Goal: Communication & Community: Share content

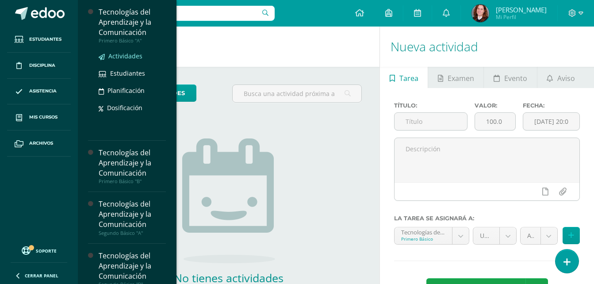
click at [129, 51] on link "Actividades" at bounding box center [132, 56] width 67 height 10
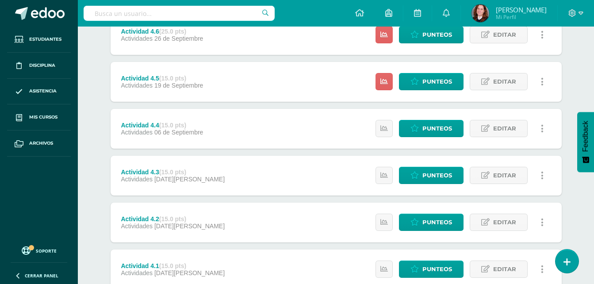
scroll to position [133, 0]
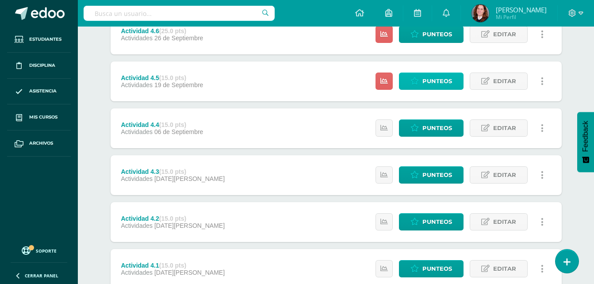
click at [444, 76] on span "Punteos" at bounding box center [437, 81] width 30 height 16
click at [439, 80] on span "Punteos" at bounding box center [437, 81] width 30 height 16
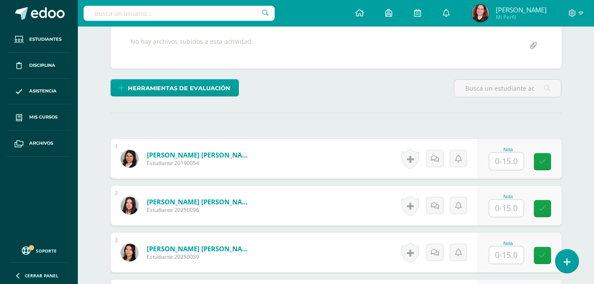
scroll to position [177, 0]
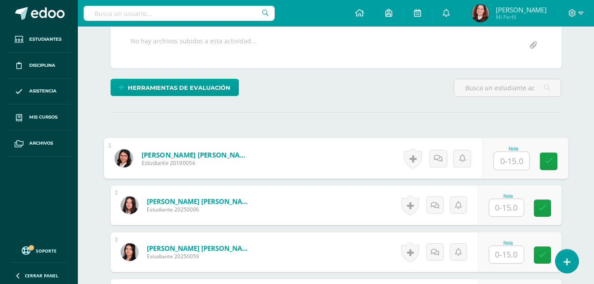
click at [519, 165] on input "text" at bounding box center [511, 161] width 35 height 18
type input "14"
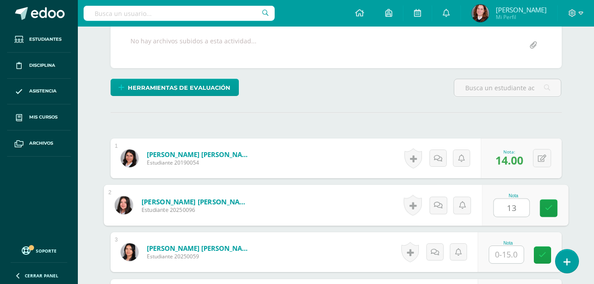
type input "13"
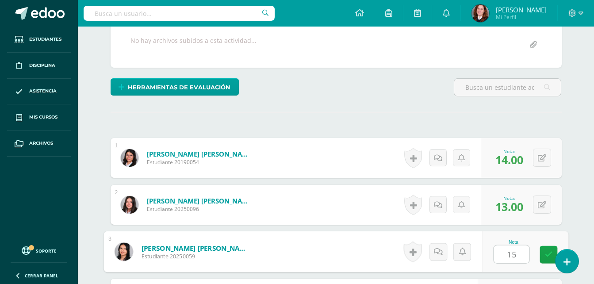
type input "15"
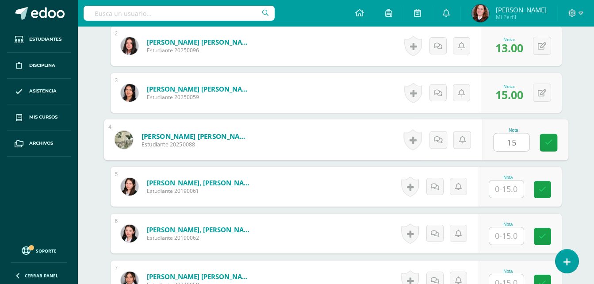
type input "15"
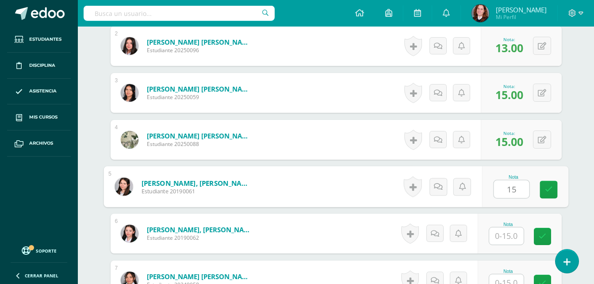
type input "15"
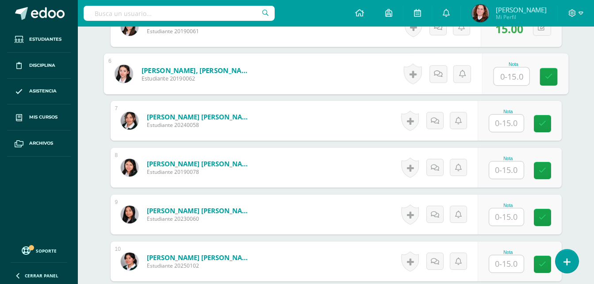
scroll to position [514, 0]
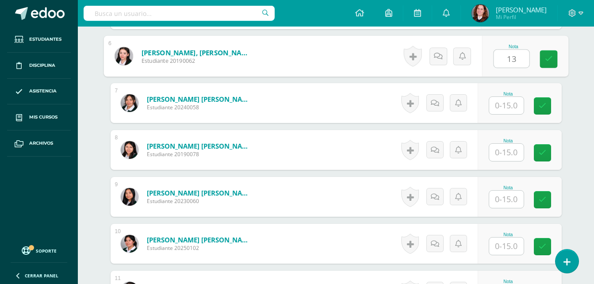
type input "13"
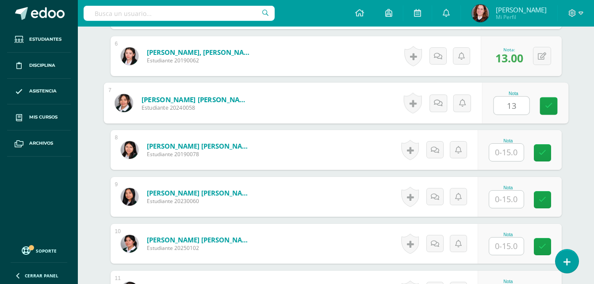
type input "13"
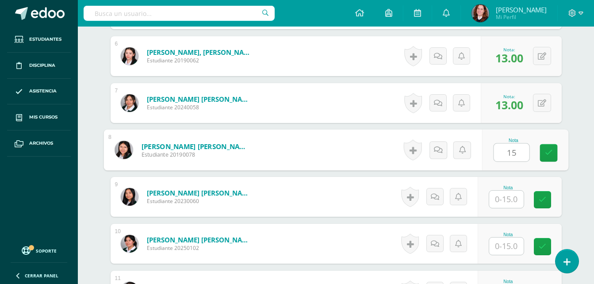
type input "15"
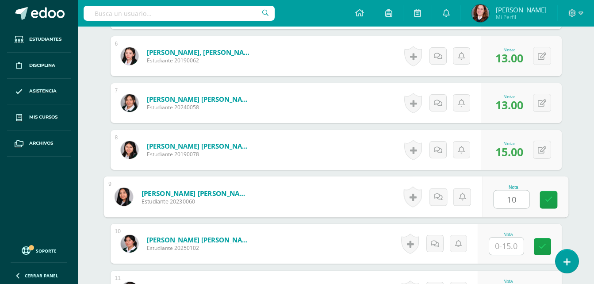
type input "10"
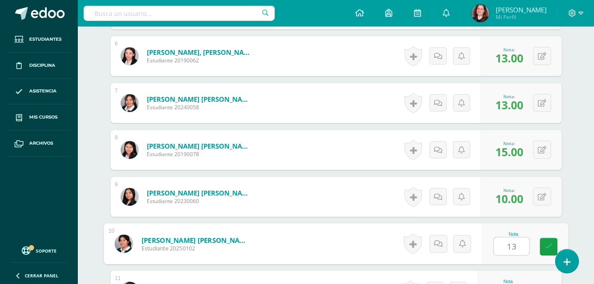
type input "13"
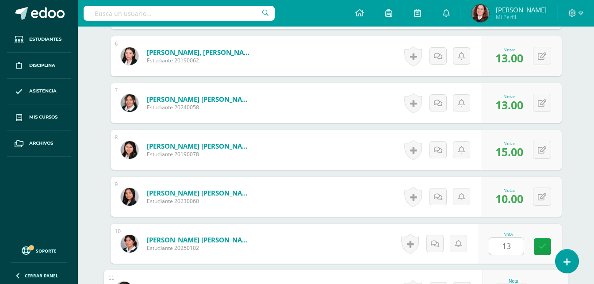
scroll to position [665, 0]
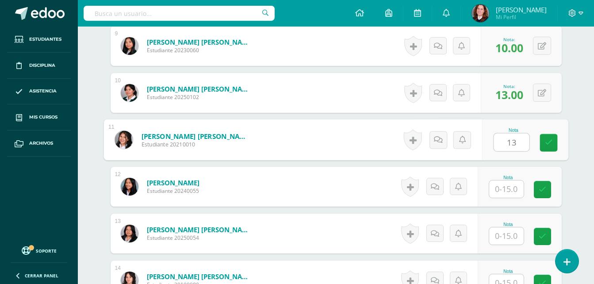
type input "13"
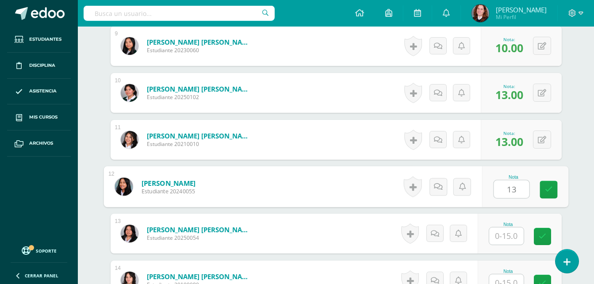
type input "13"
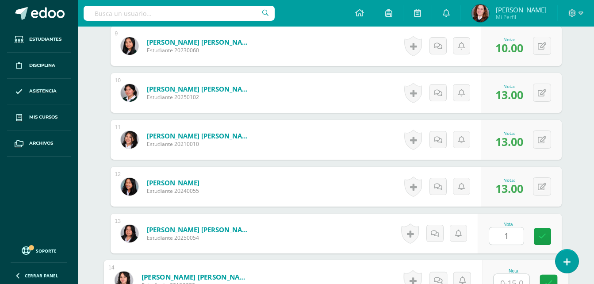
scroll to position [672, 0]
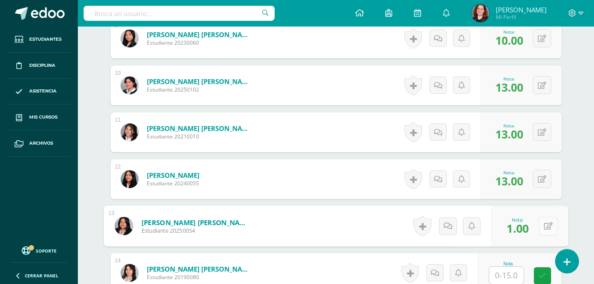
click at [548, 225] on button at bounding box center [548, 226] width 19 height 19
type input "13"
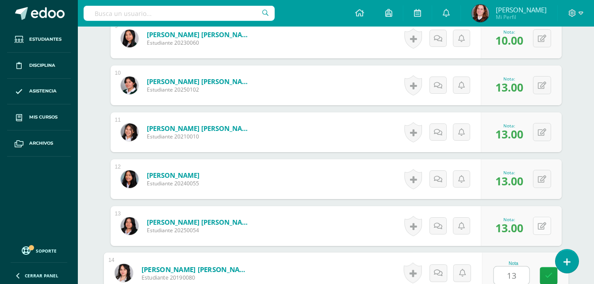
type input "13"
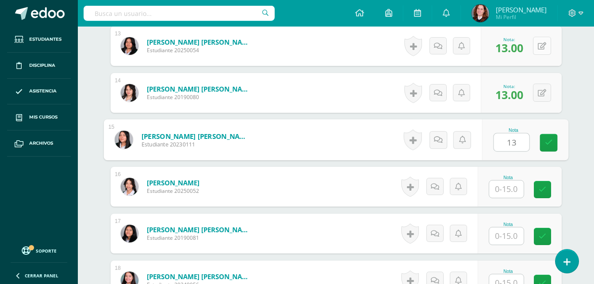
type input "13"
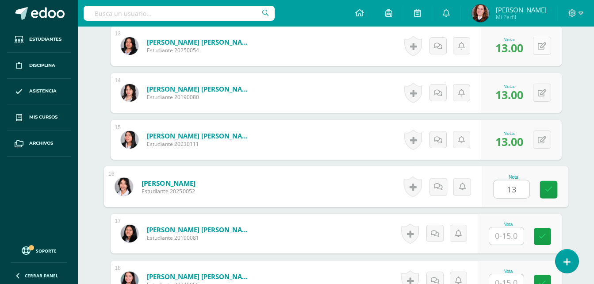
type input "13"
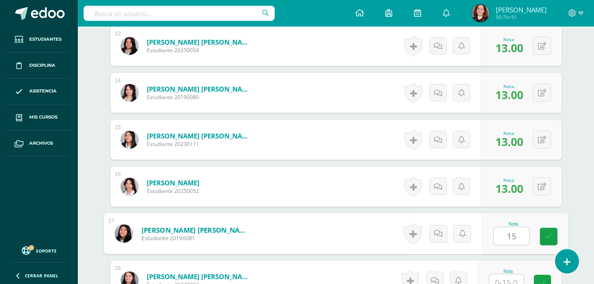
type input "15"
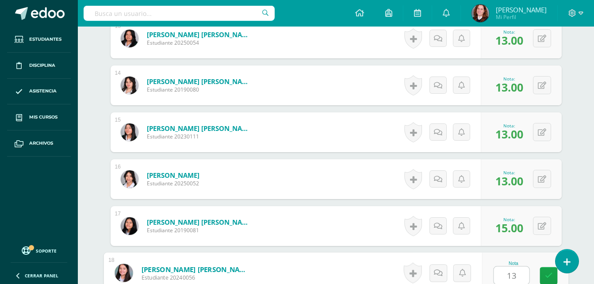
type input "13"
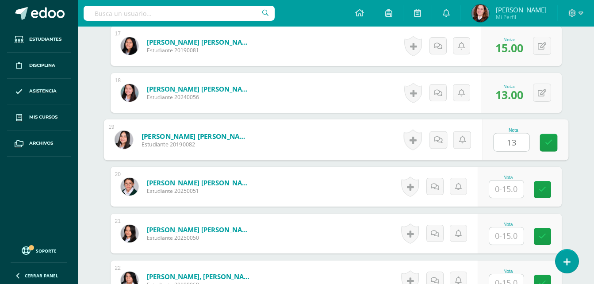
type input "13"
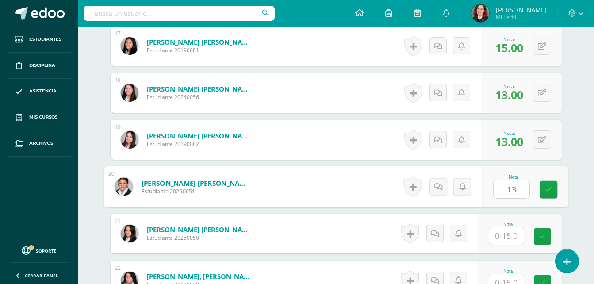
type input "13"
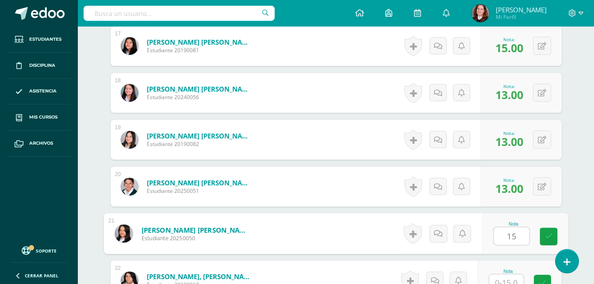
type input "15"
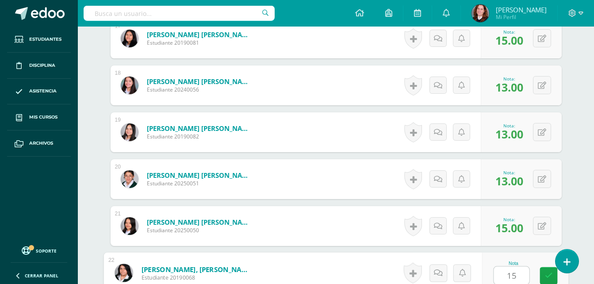
type input "15"
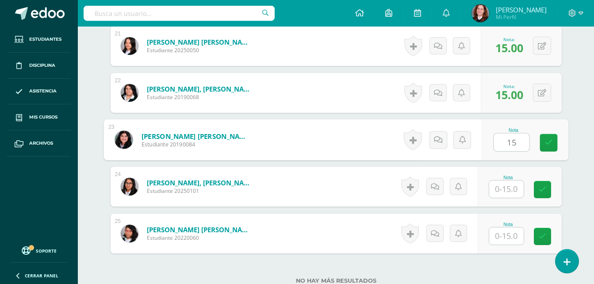
type input "15"
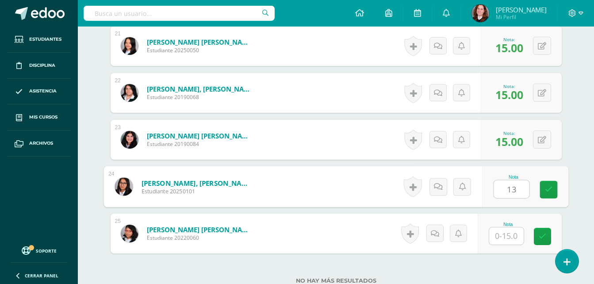
type input "13"
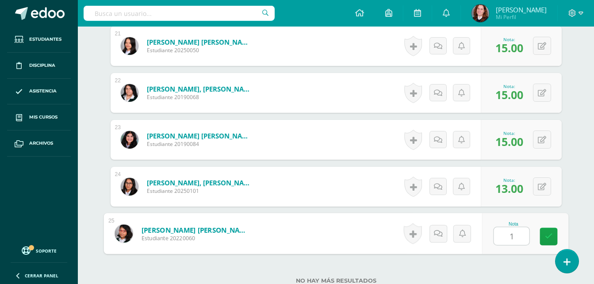
type input "15"
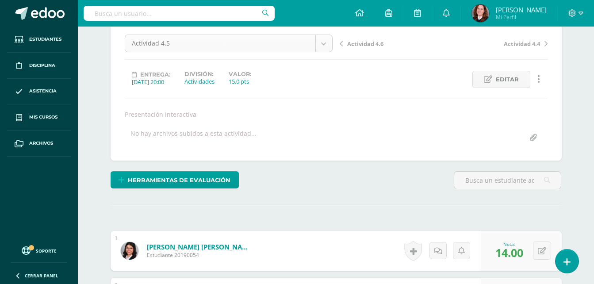
scroll to position [60, 0]
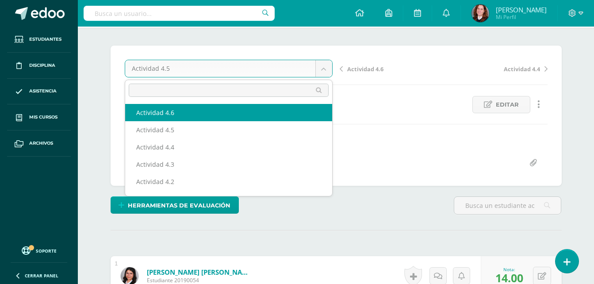
select select "/dashboard/teacher/grade-activity/106351/"
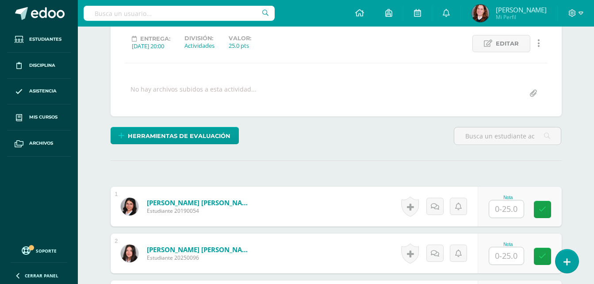
scroll to position [121, 0]
click at [504, 208] on input "text" at bounding box center [506, 208] width 34 height 17
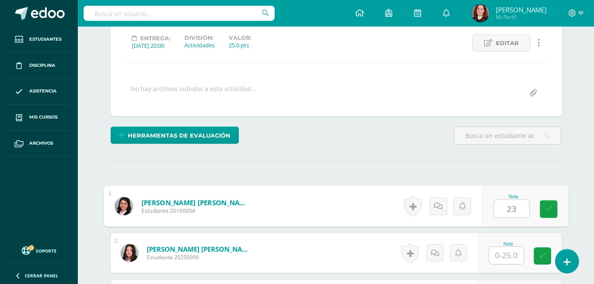
type input "23"
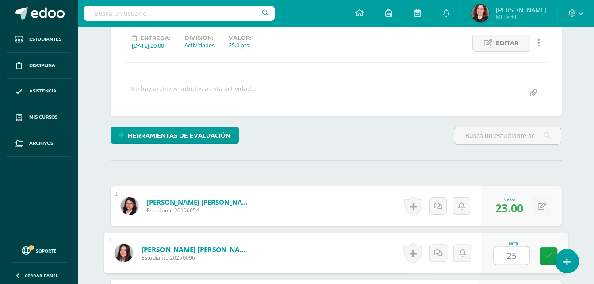
type input "25"
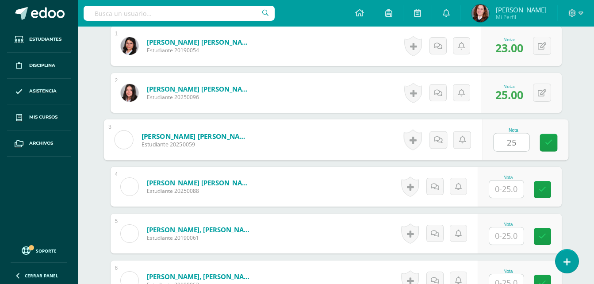
type input "25"
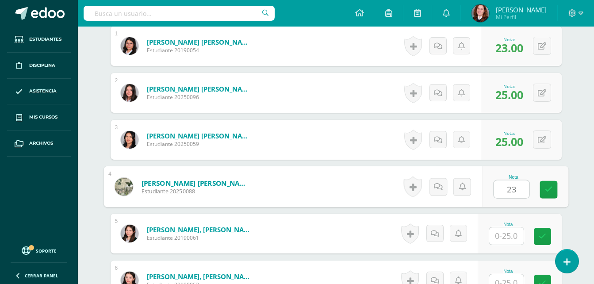
type input "23"
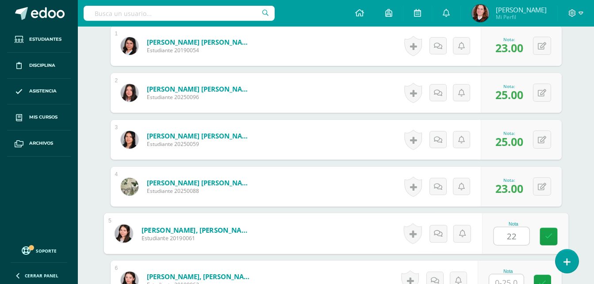
type input "22"
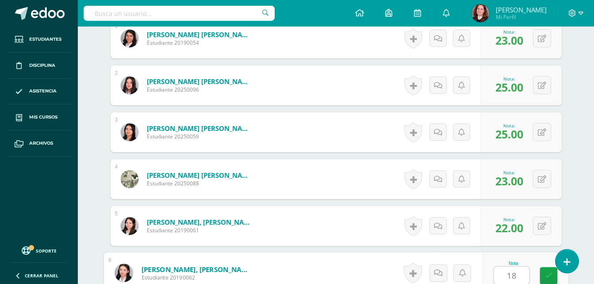
type input "18"
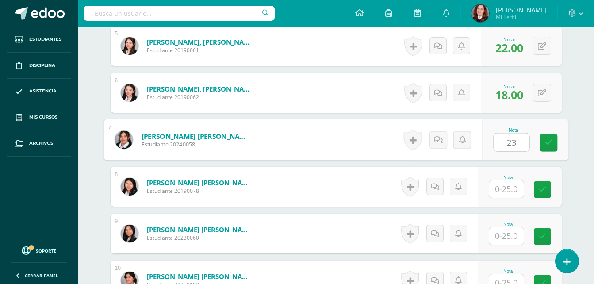
type input "23"
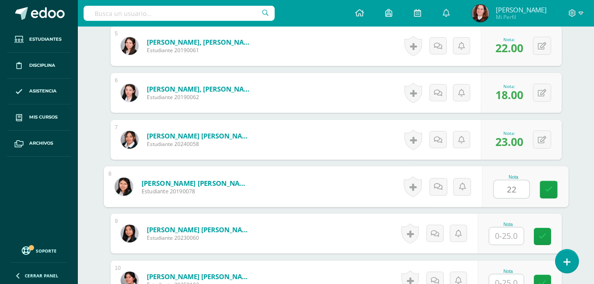
type input "22"
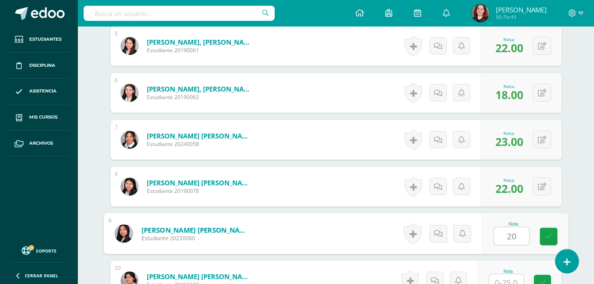
type input "20"
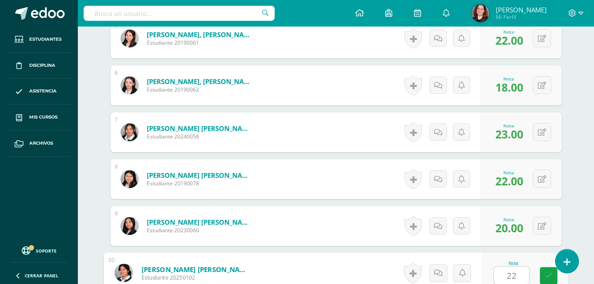
type input "22"
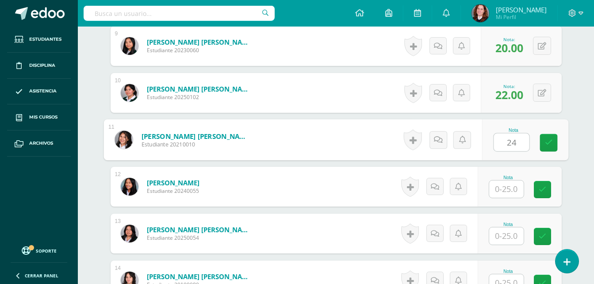
type input "24"
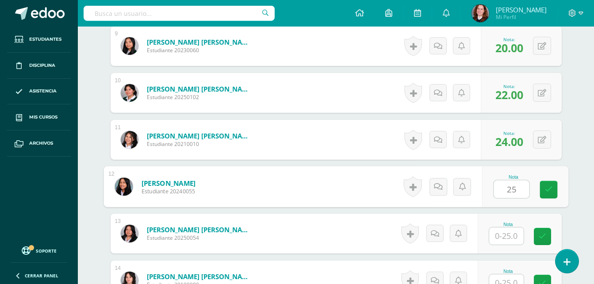
type input "25"
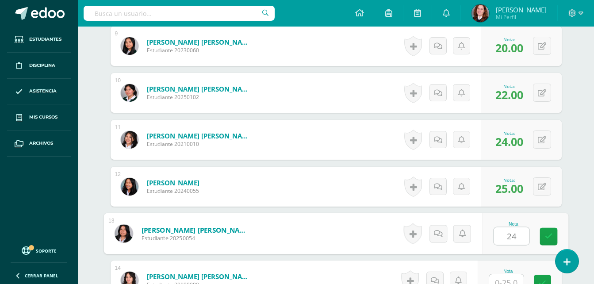
type input "24"
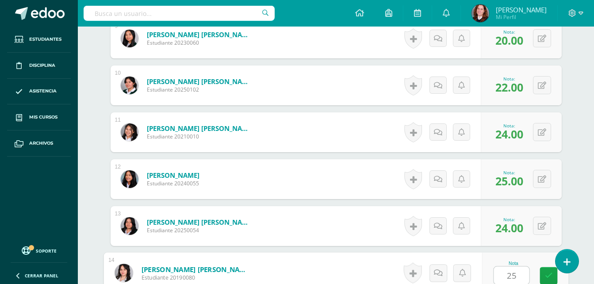
type input "25"
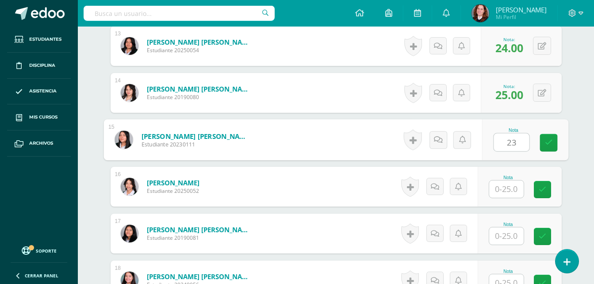
type input "23"
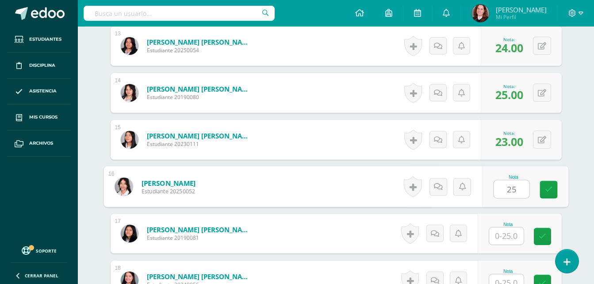
type input "25"
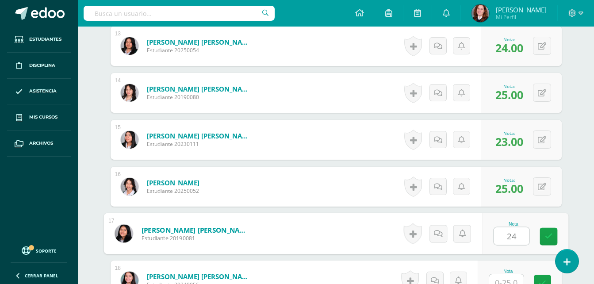
type input "24"
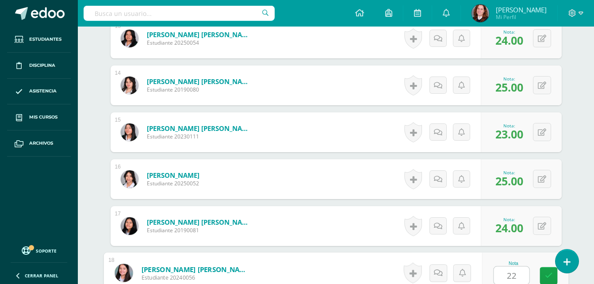
type input "22"
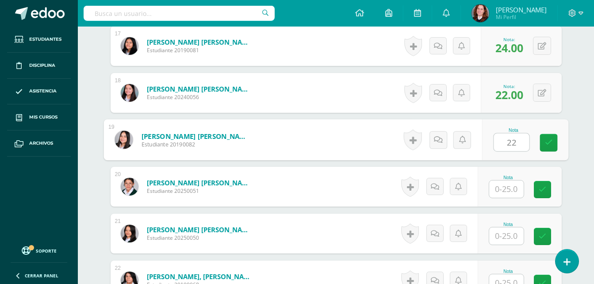
type input "22"
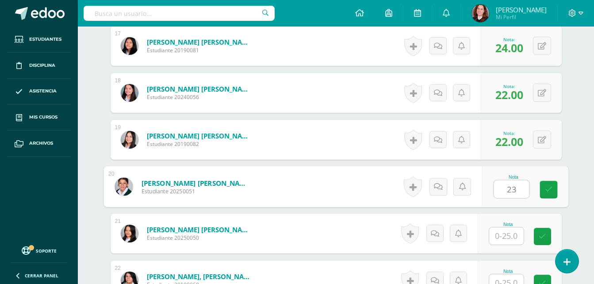
type input "23"
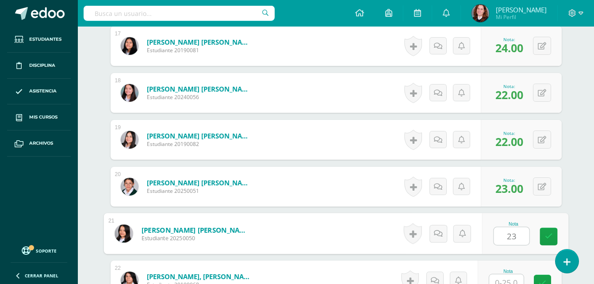
type input "23"
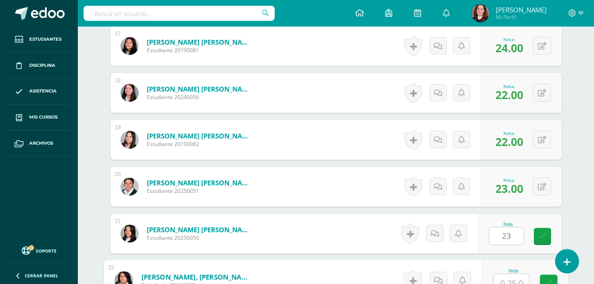
scroll to position [1039, 0]
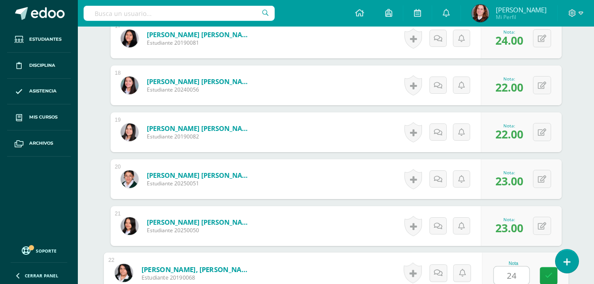
type input "24"
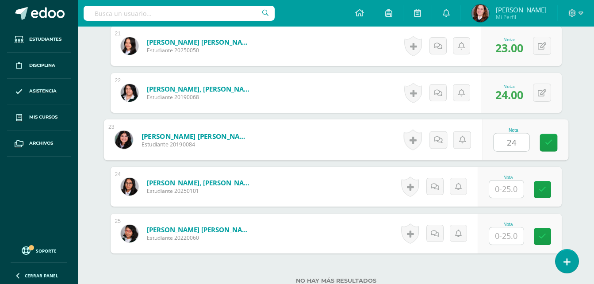
type input "24"
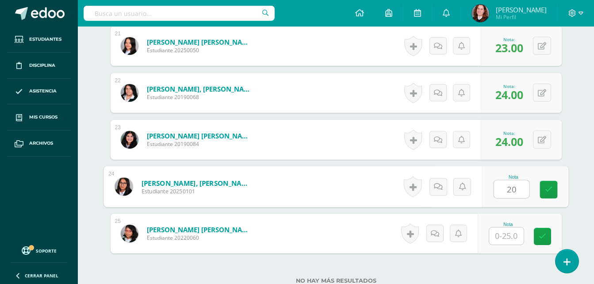
type input "20"
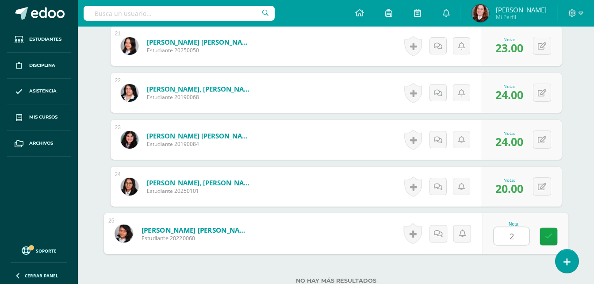
type input "23"
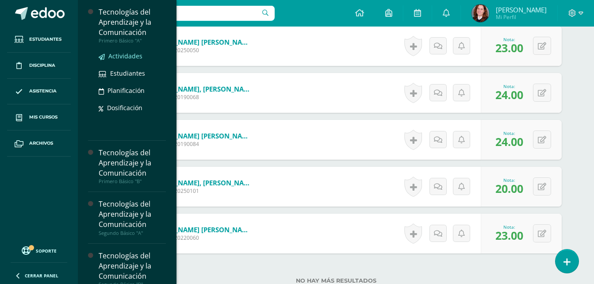
click at [132, 56] on span "Actividades" at bounding box center [125, 56] width 34 height 8
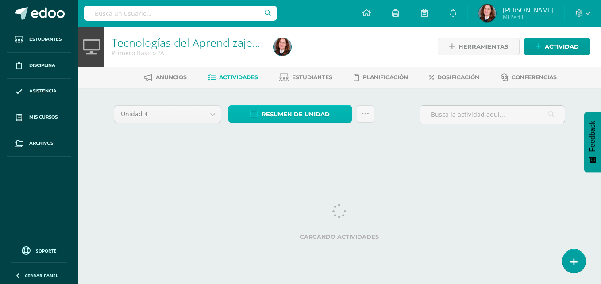
click at [330, 112] on link "Resumen de unidad" at bounding box center [289, 113] width 123 height 17
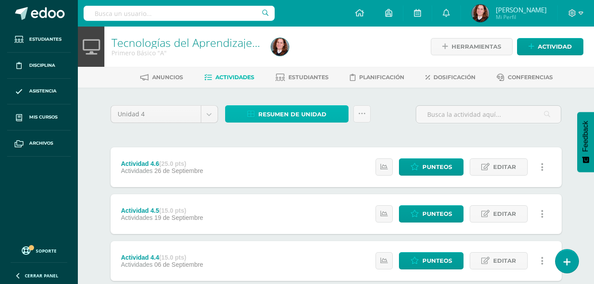
click at [270, 116] on span "Resumen de unidad" at bounding box center [292, 114] width 68 height 16
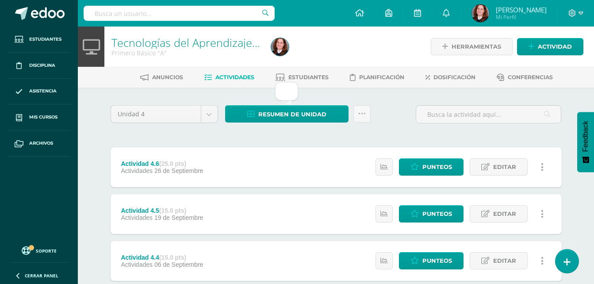
click at [283, 91] on div at bounding box center [286, 91] width 23 height 19
click at [295, 82] on div at bounding box center [286, 91] width 23 height 19
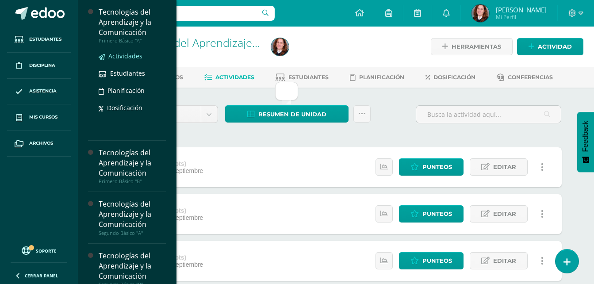
click at [130, 54] on span "Actividades" at bounding box center [125, 56] width 34 height 8
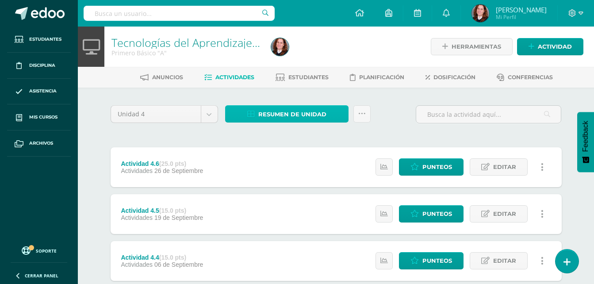
click at [296, 117] on span "Resumen de unidad" at bounding box center [292, 114] width 68 height 16
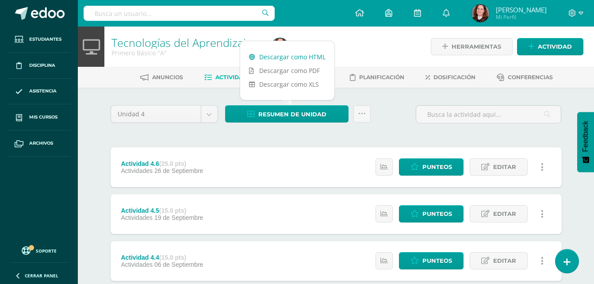
click at [292, 59] on link "Descargar como HTML" at bounding box center [287, 57] width 94 height 14
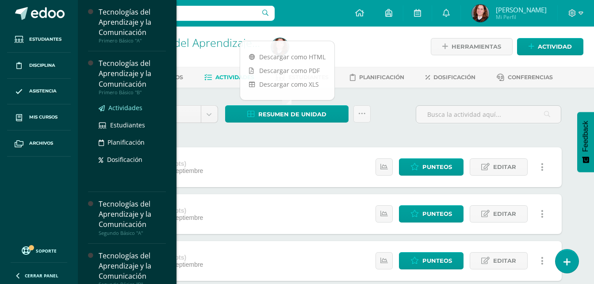
click at [137, 108] on span "Actividades" at bounding box center [125, 107] width 34 height 8
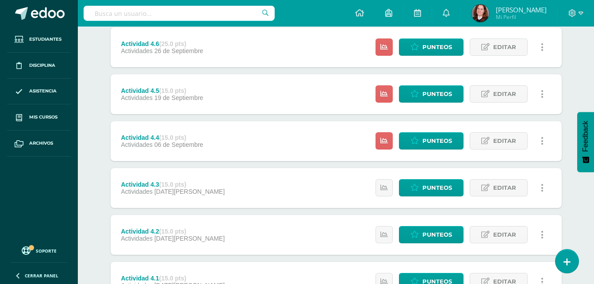
scroll to position [108, 0]
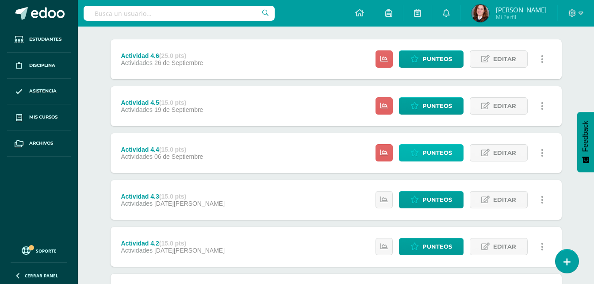
click at [441, 151] on span "Punteos" at bounding box center [437, 153] width 30 height 16
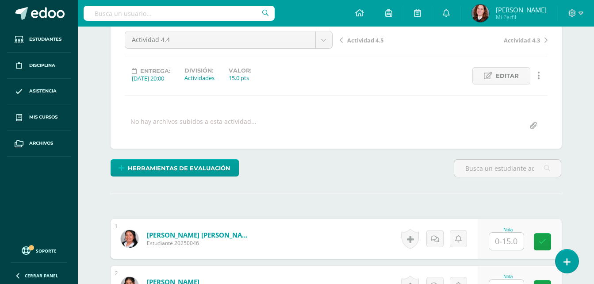
click at [507, 239] on input "text" at bounding box center [506, 241] width 34 height 17
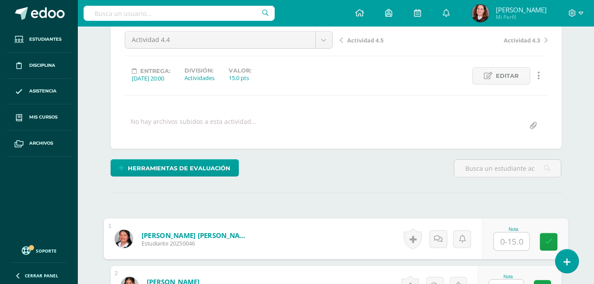
scroll to position [89, 0]
type input "13"
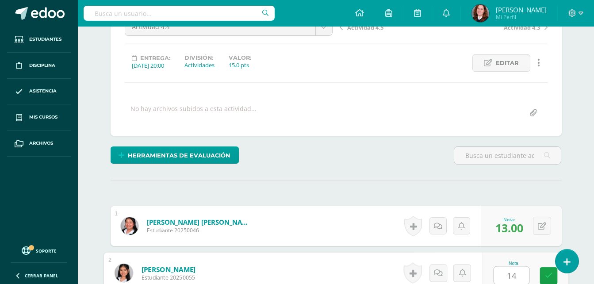
type input "14"
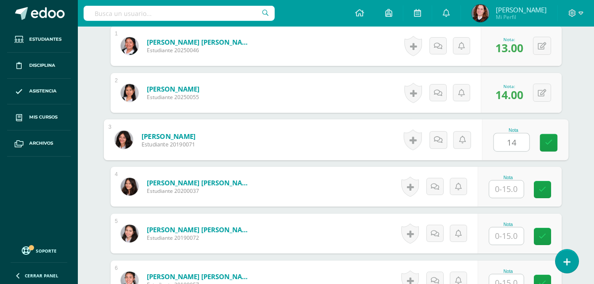
type input "14"
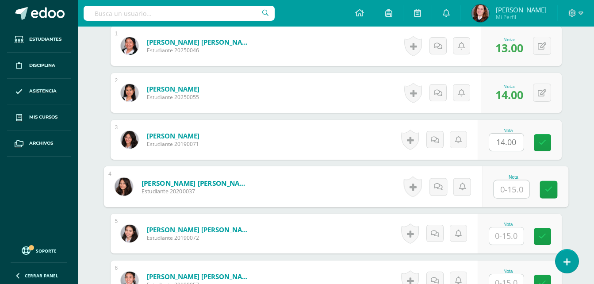
scroll to position [282, 0]
type input "13"
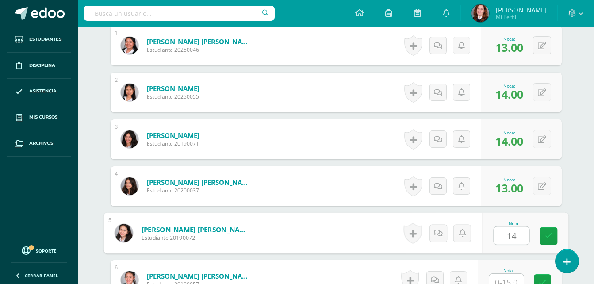
type input "14"
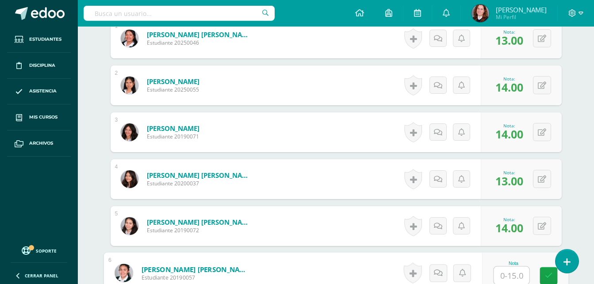
scroll to position [289, 0]
type input "14"
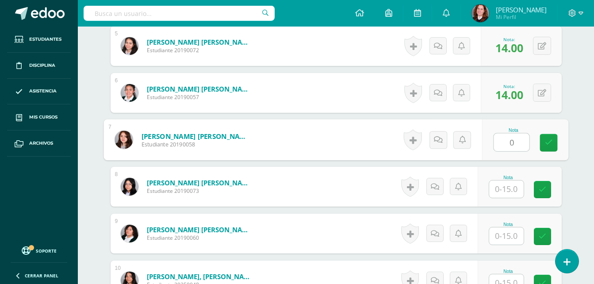
type input "0"
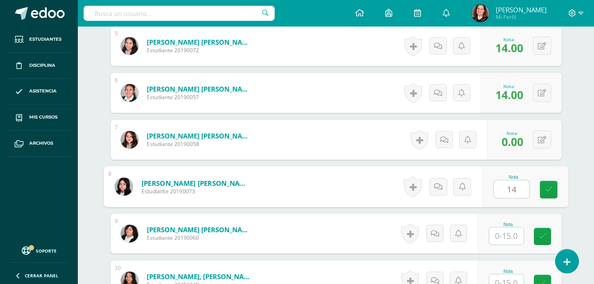
type input "14"
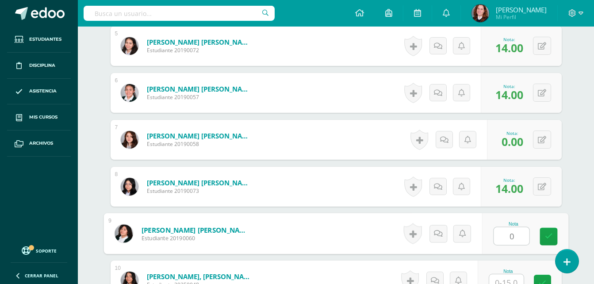
type input "0"
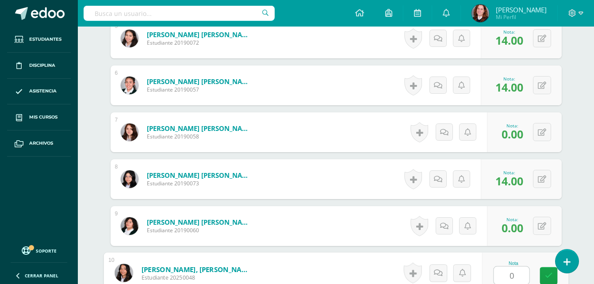
type input "0"
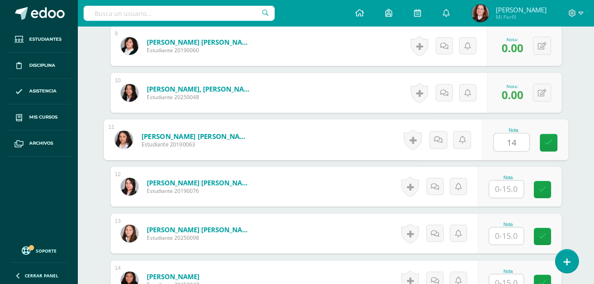
type input "14"
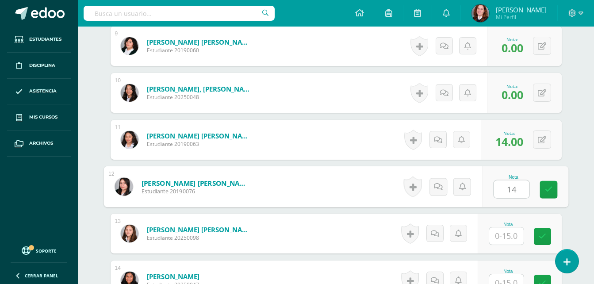
type input "14"
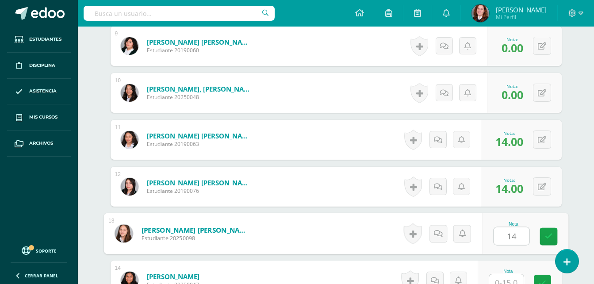
type input "14"
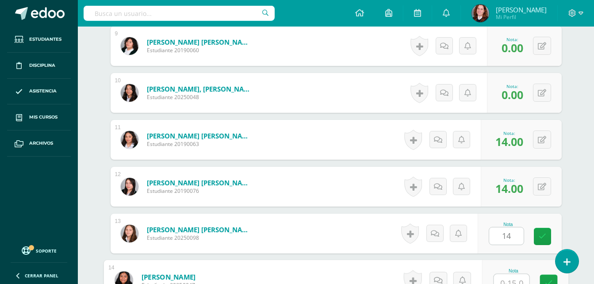
scroll to position [664, 0]
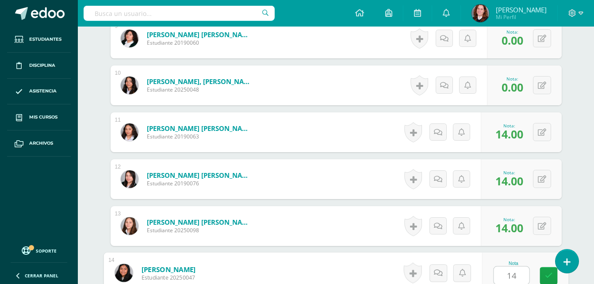
type input "14"
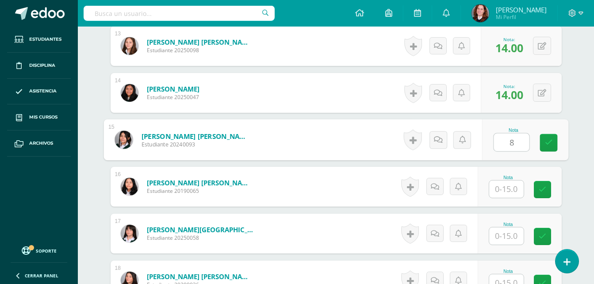
type input "8"
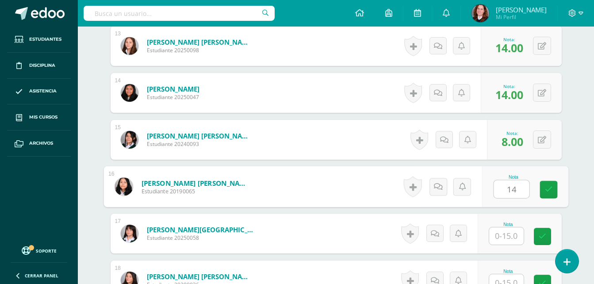
type input "14"
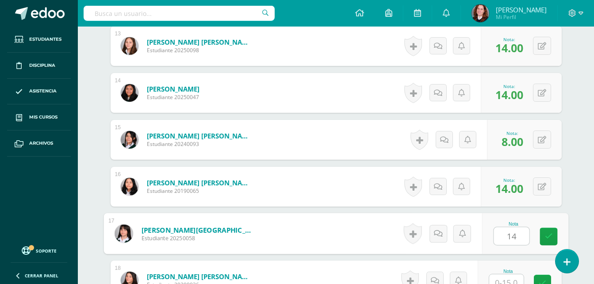
type input "14"
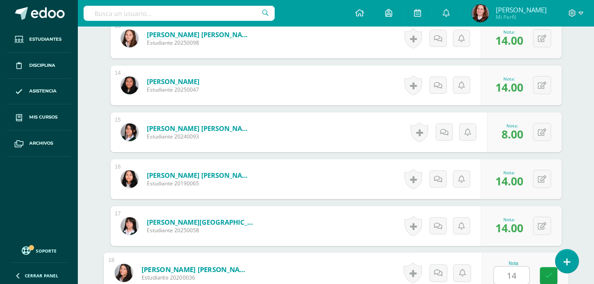
type input "14"
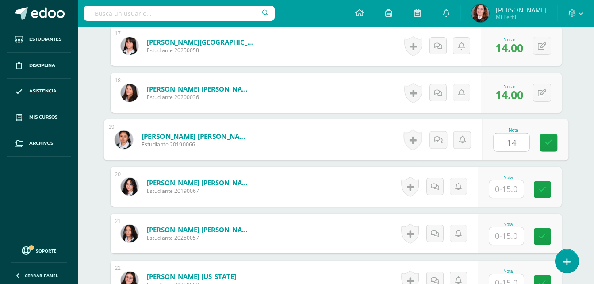
type input "14"
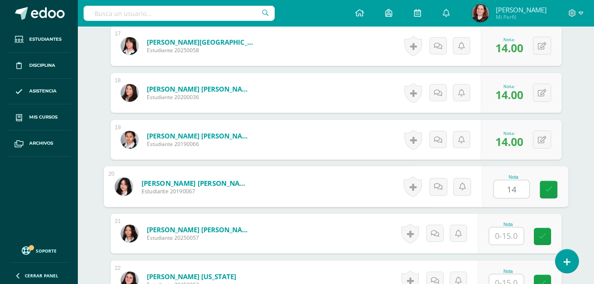
type input "14"
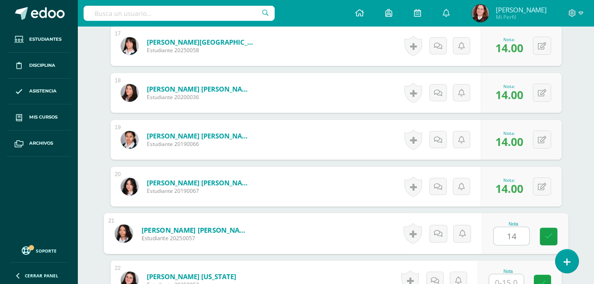
type input "14"
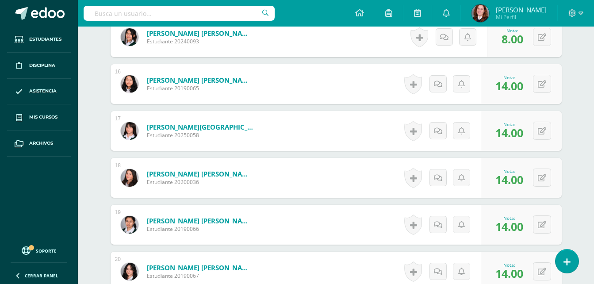
scroll to position [950, 0]
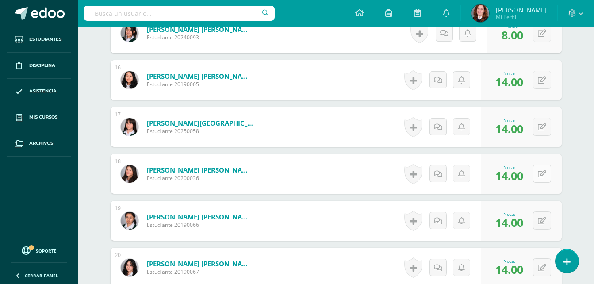
click at [546, 174] on button at bounding box center [542, 174] width 18 height 18
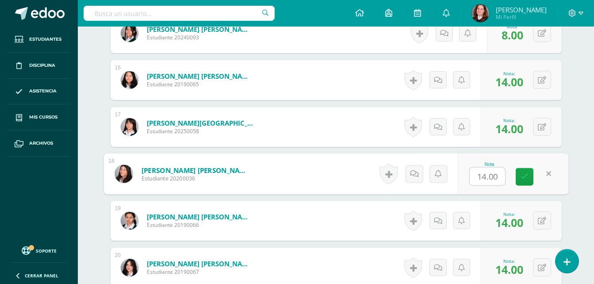
type input "8"
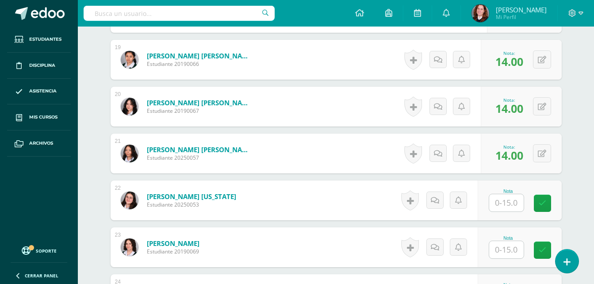
scroll to position [1127, 0]
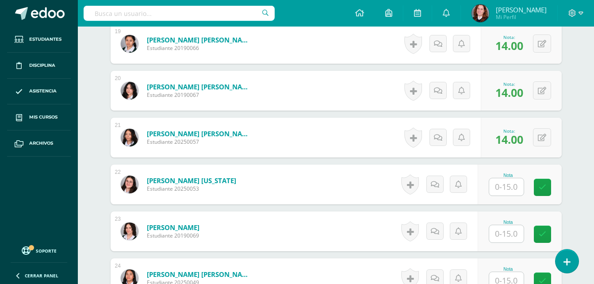
click at [514, 168] on div "Nota" at bounding box center [520, 185] width 84 height 40
click at [519, 187] on input "text" at bounding box center [506, 186] width 34 height 17
type input "14"
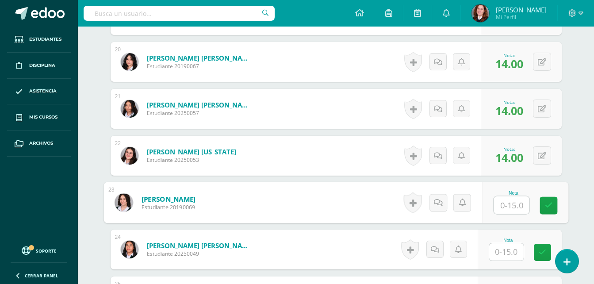
scroll to position [1171, 0]
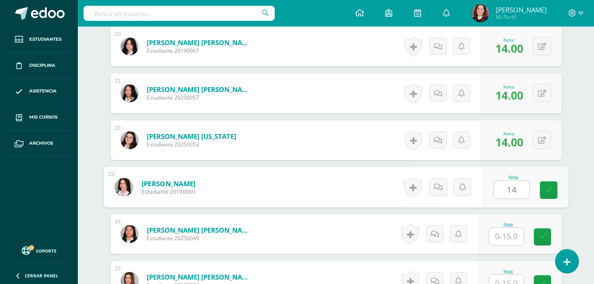
type input "14"
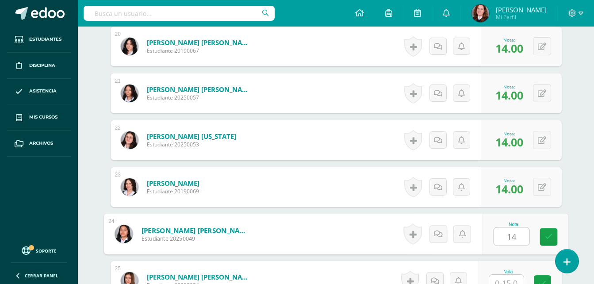
type input "14"
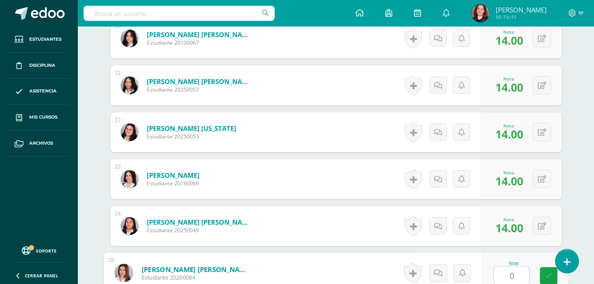
type input "0"
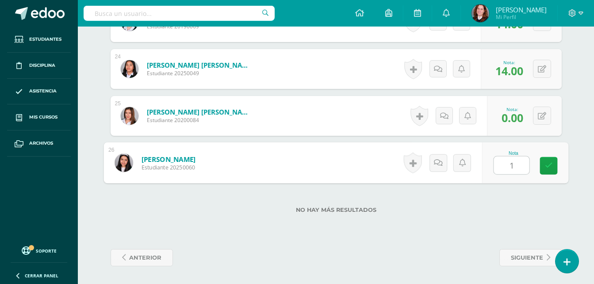
type input "13"
click at [554, 163] on link at bounding box center [548, 166] width 18 height 18
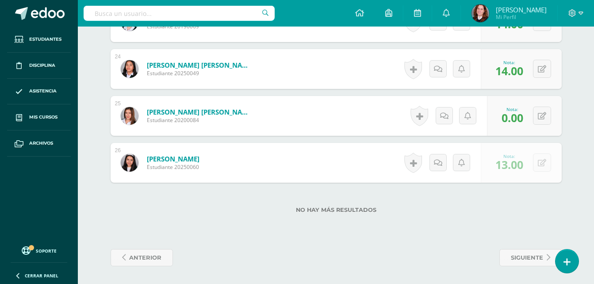
click at [554, 164] on div "0 Logros Logros obtenidos Aún no hay logros agregados Nota: 13.00" at bounding box center [521, 163] width 81 height 40
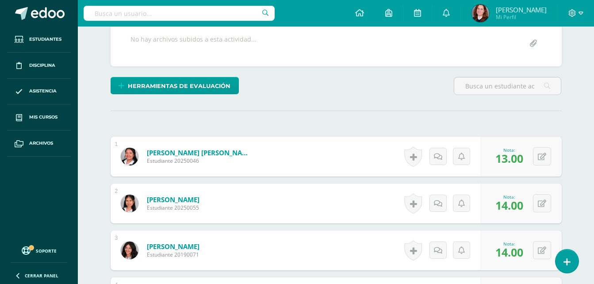
scroll to position [0, 0]
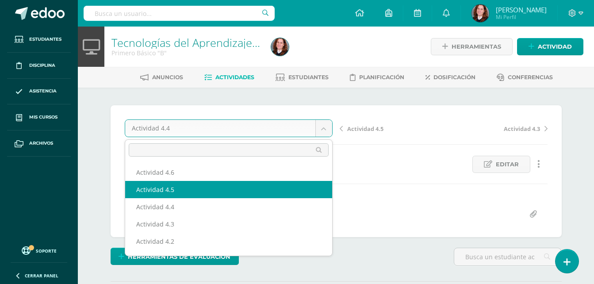
select select "/dashboard/teacher/grade-activity/106357/"
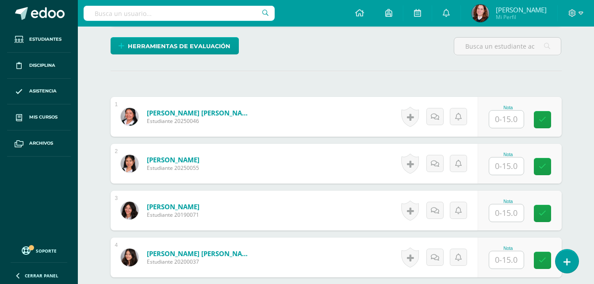
scroll to position [222, 0]
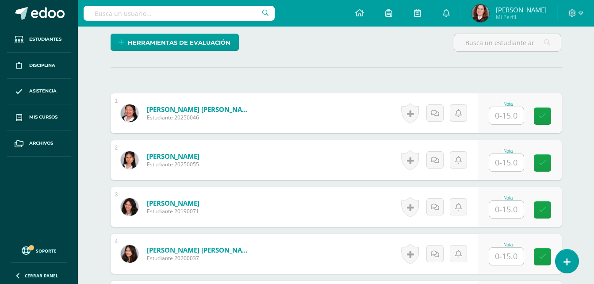
click at [505, 117] on input "text" at bounding box center [506, 115] width 34 height 17
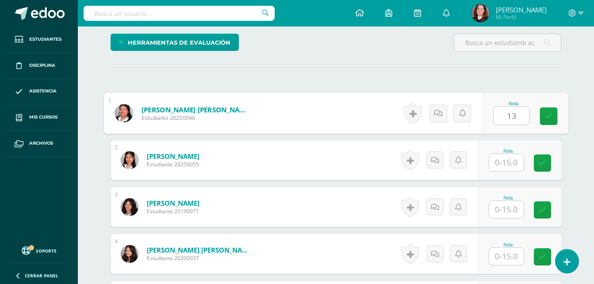
type input "13"
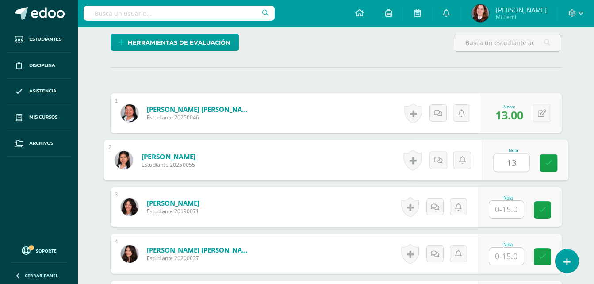
type input "13"
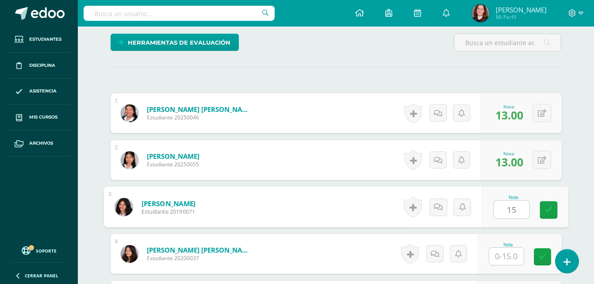
type input "15"
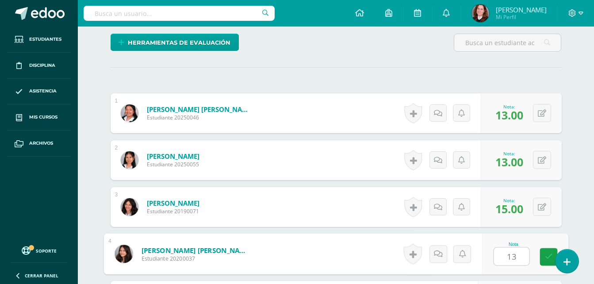
type input "13"
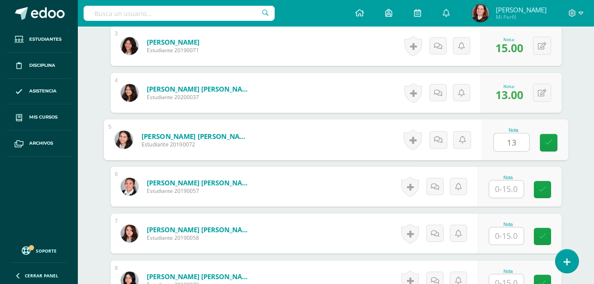
type input "13"
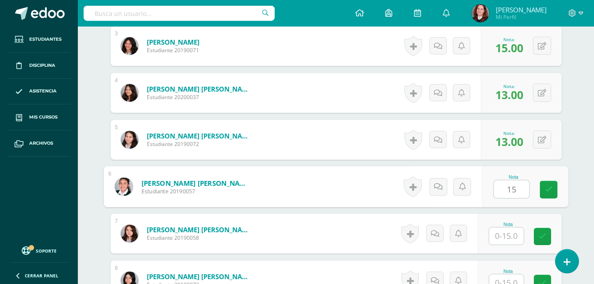
type input "15"
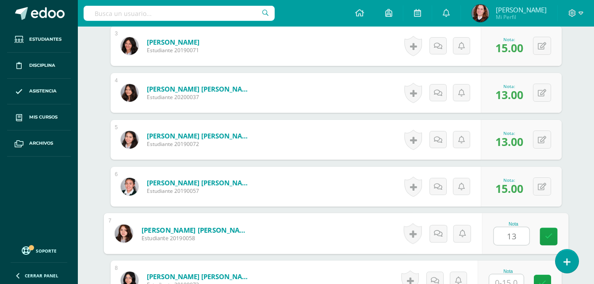
type input "13"
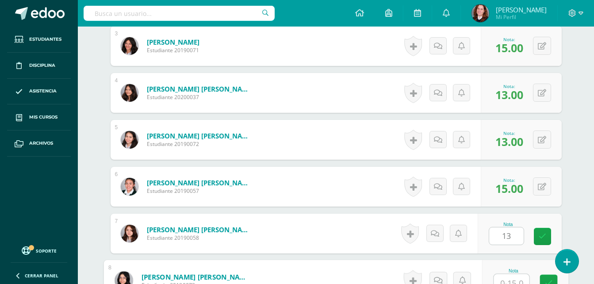
scroll to position [391, 0]
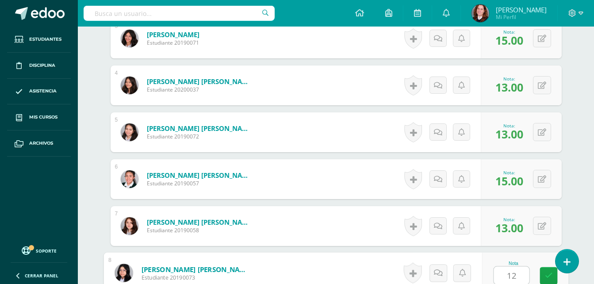
type input "12"
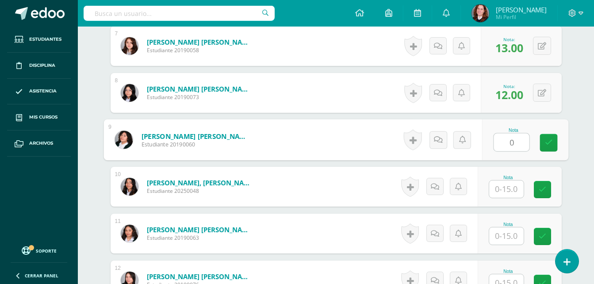
type input "0"
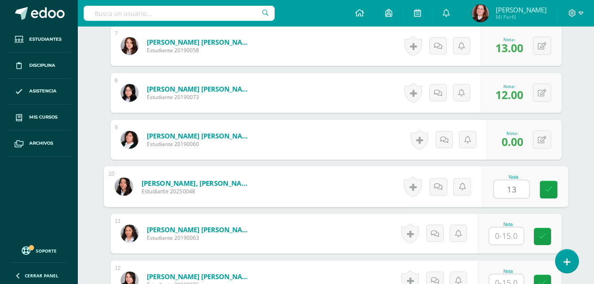
type input "13"
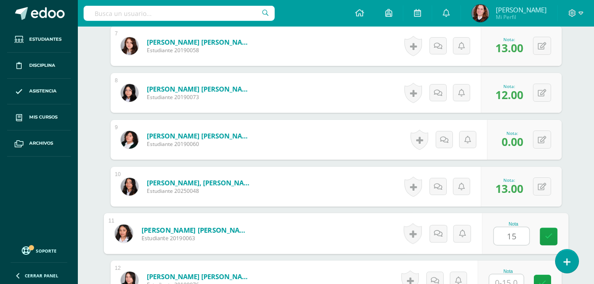
type input "15"
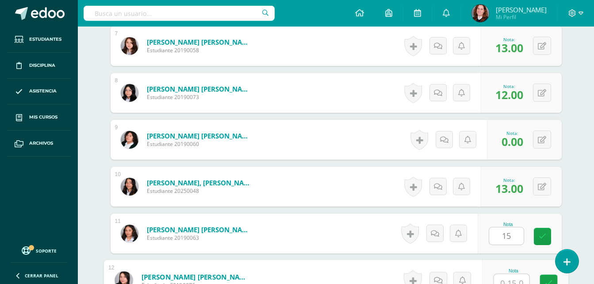
scroll to position [578, 0]
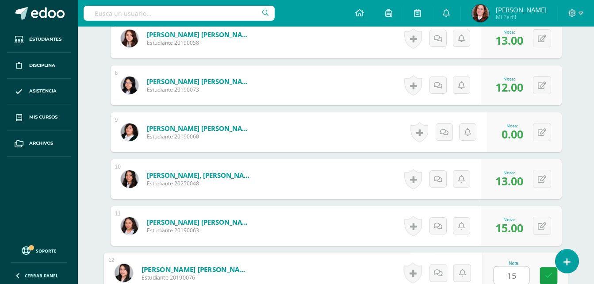
type input "15"
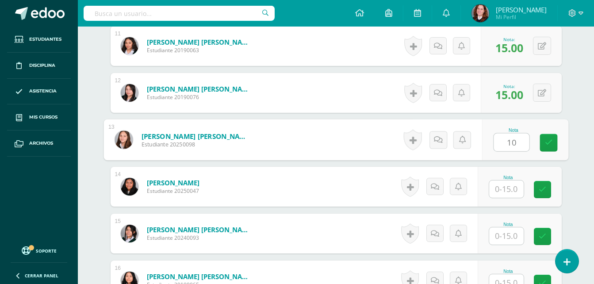
type input "10"
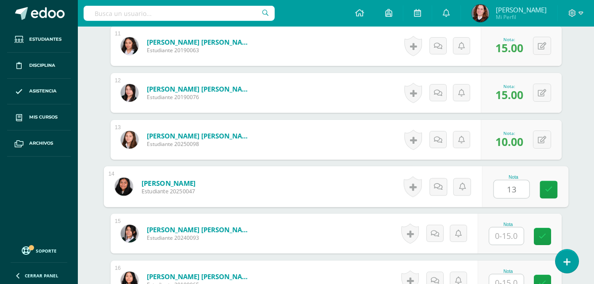
type input "13"
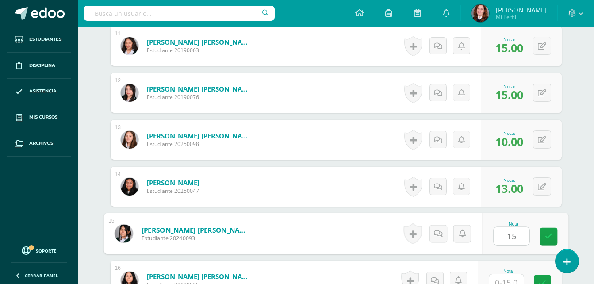
type input "15"
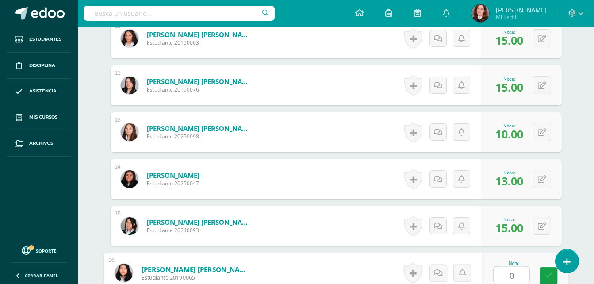
type input "0"
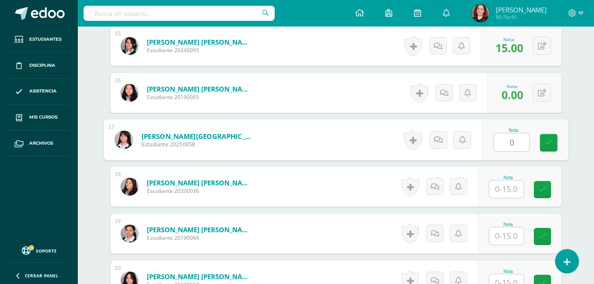
type input "0"
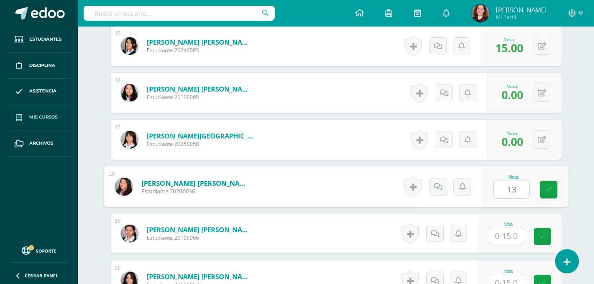
type input "13"
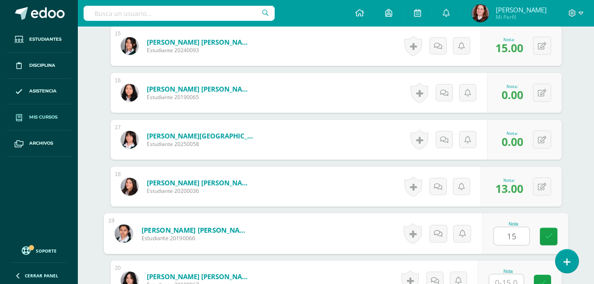
type input "15"
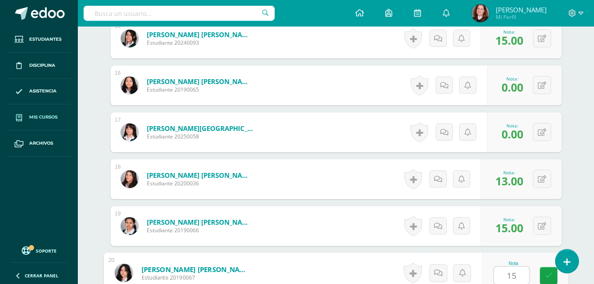
type input "15"
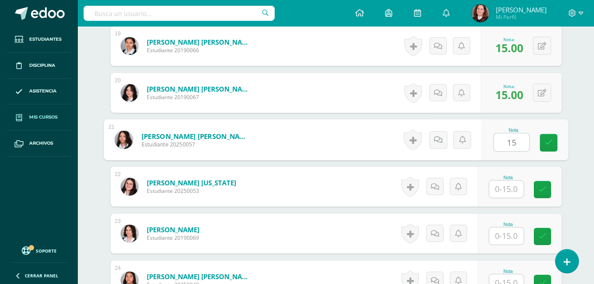
type input "15"
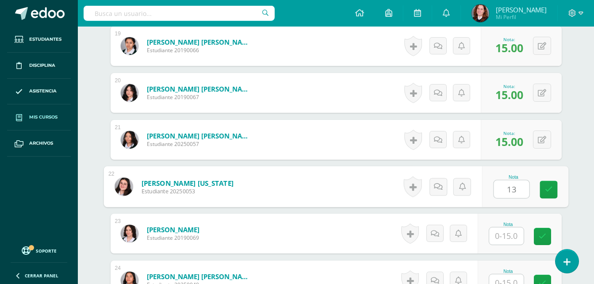
type input "13"
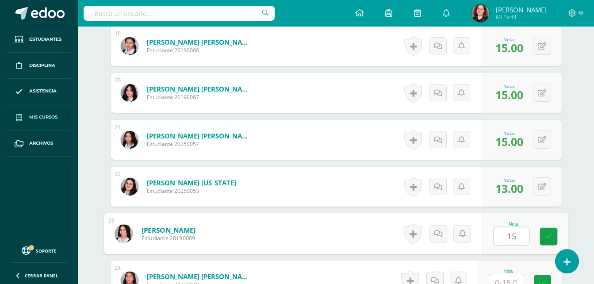
type input "15"
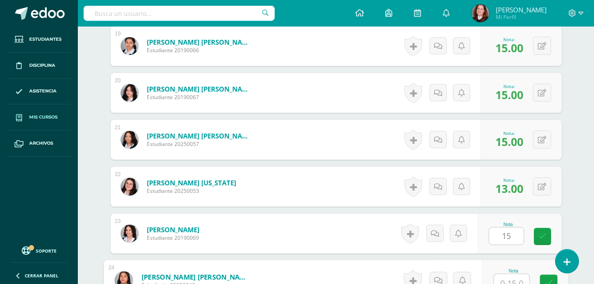
scroll to position [1141, 0]
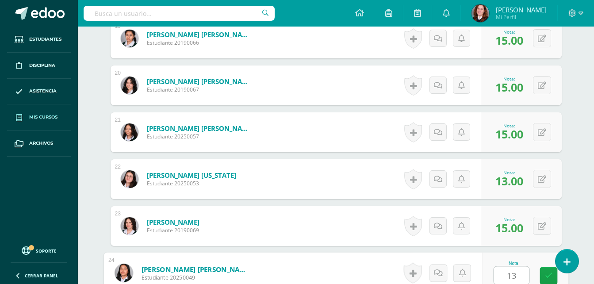
type input "13"
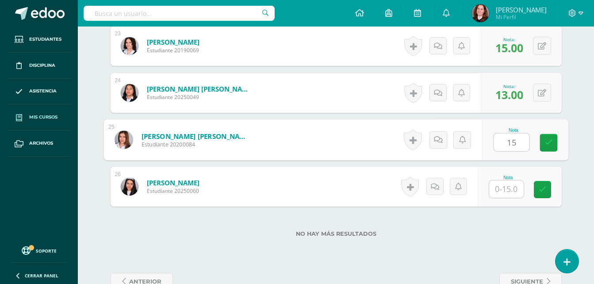
type input "15"
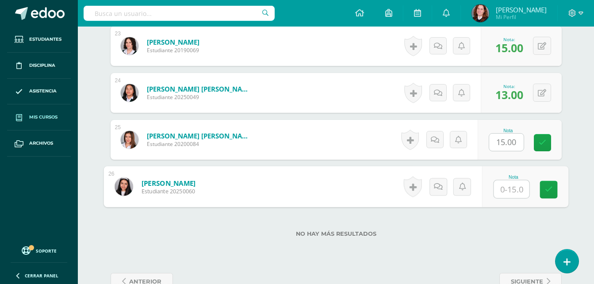
type input "0"
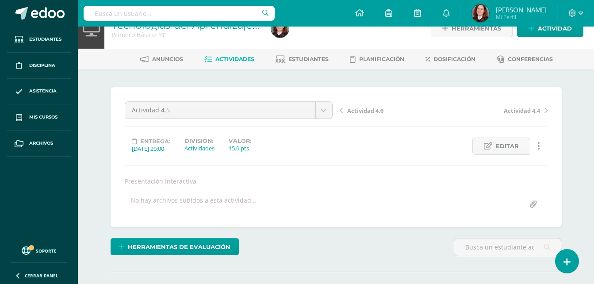
scroll to position [0, 0]
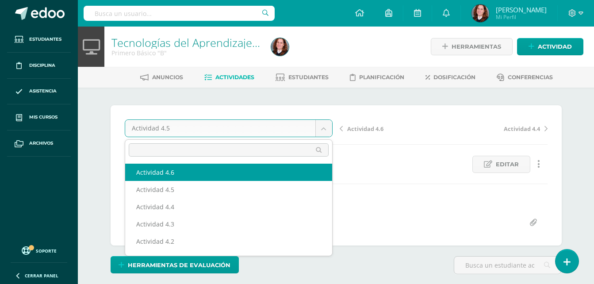
select select "/dashboard/teacher/grade-activity/106361/"
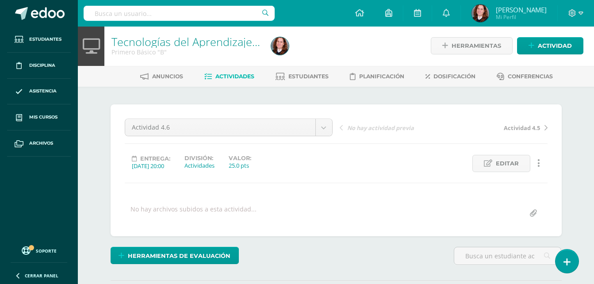
scroll to position [1, 0]
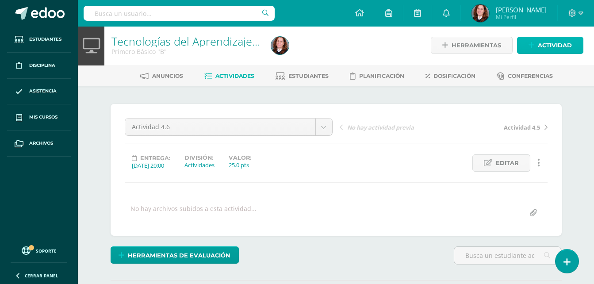
click at [544, 49] on span "Actividad" at bounding box center [555, 45] width 34 height 16
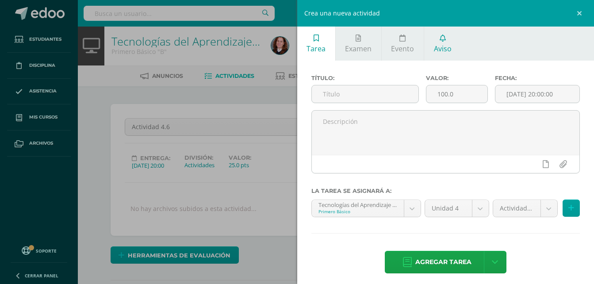
click at [444, 39] on icon at bounding box center [443, 37] width 6 height 7
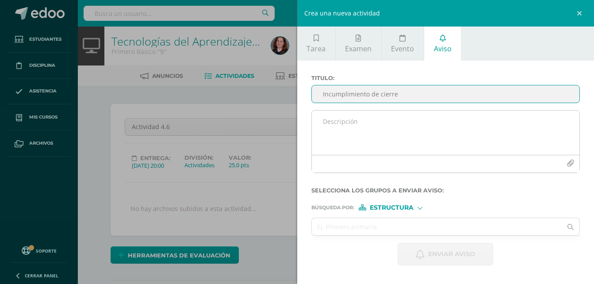
type input "Incumplimiento de cierre"
click at [379, 133] on textarea at bounding box center [446, 133] width 268 height 44
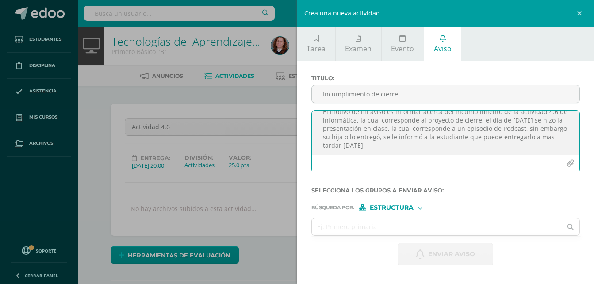
scroll to position [36, 0]
click at [482, 123] on textarea "Buenos días padres o encargados Reciban un cordial saludo y mis mejores deseos …" at bounding box center [446, 133] width 268 height 44
click at [343, 137] on textarea "Buenos días padres o encargados Reciban un cordial saludo y mis mejores deseos …" at bounding box center [446, 133] width 268 height 44
click at [396, 151] on textarea "Buenos días padres o encargados Reciban un cordial saludo y mis mejores deseos …" at bounding box center [446, 133] width 268 height 44
click at [548, 139] on textarea "Buenos días padres o encargados Reciban un cordial saludo y mis mejores deseos …" at bounding box center [446, 133] width 268 height 44
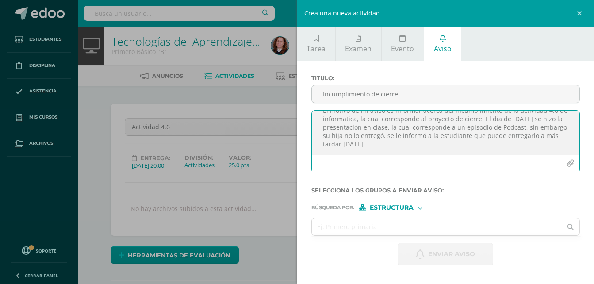
click at [368, 144] on textarea "Buenos días padres o encargados Reciban un cordial saludo y mis mejores deseos …" at bounding box center [446, 133] width 268 height 44
click at [542, 146] on textarea "Buenos días padres o encargados Reciban un cordial saludo y mis mejores deseos …" at bounding box center [446, 133] width 268 height 44
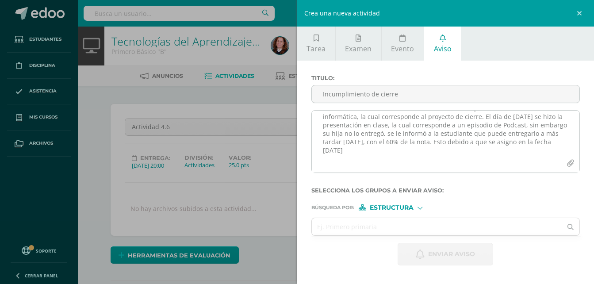
drag, startPoint x: 536, startPoint y: 142, endPoint x: 540, endPoint y: 143, distance: 4.8
click at [536, 142] on textarea "Buenos días padres o encargados Reciban un cordial saludo y mis mejores deseos …" at bounding box center [446, 133] width 268 height 44
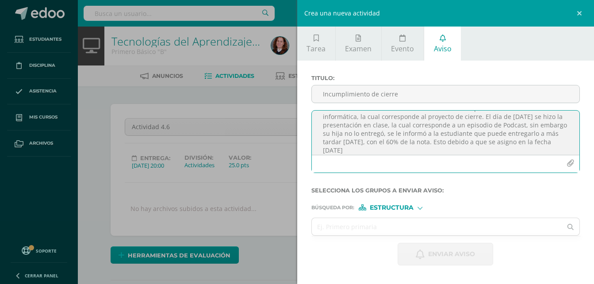
scroll to position [45, 0]
drag, startPoint x: 353, startPoint y: 150, endPoint x: 325, endPoint y: 149, distance: 27.9
click at [325, 149] on textarea "Buenos días padres o encargados Reciban un cordial saludo y mis mejores deseos …" at bounding box center [446, 133] width 268 height 44
click at [421, 131] on textarea "Buenos días padres o encargados Reciban un cordial saludo y mis mejores deseos …" at bounding box center [446, 133] width 268 height 44
click at [421, 132] on textarea "Buenos días padres o encargados Reciban un cordial saludo y mis mejores deseos …" at bounding box center [446, 133] width 268 height 44
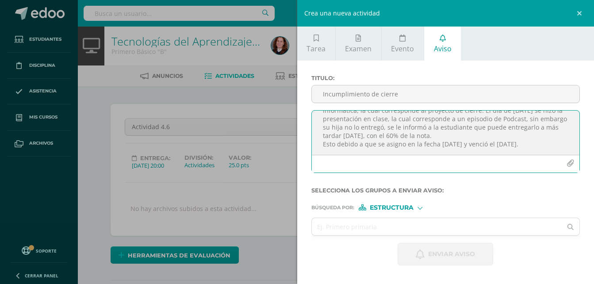
scroll to position [53, 0]
click at [353, 139] on textarea "Buenos días padres o encargados Reciban un cordial saludo y mis mejores deseos …" at bounding box center [446, 133] width 268 height 44
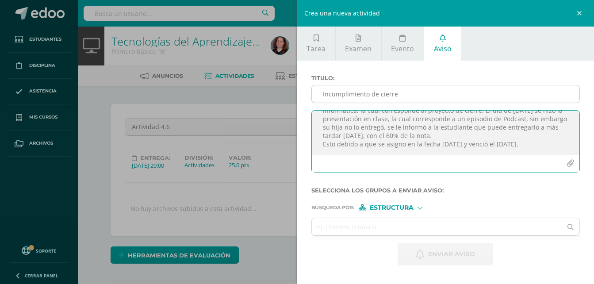
type textarea "Buenos días padres o encargados Reciban un cordial saludo y mis mejores deseos …"
click at [401, 96] on input "Incumplimiento de cierre" at bounding box center [446, 93] width 268 height 17
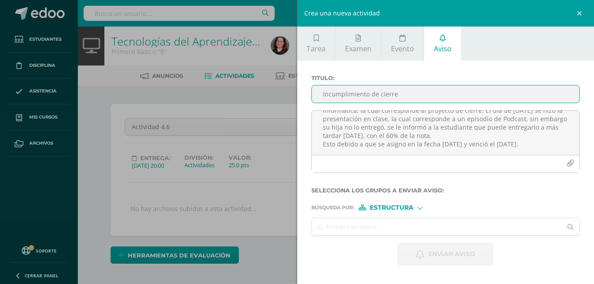
type input "Incumplimiento de cierre"
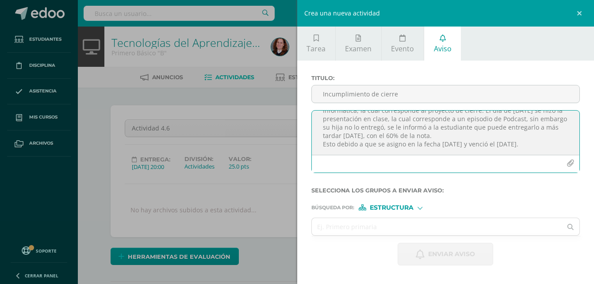
click at [373, 146] on textarea "Buenos días padres o encargados Reciban un cordial saludo y mis mejores deseos …" at bounding box center [446, 133] width 268 height 44
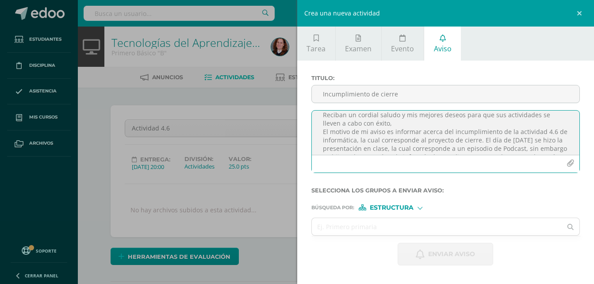
scroll to position [0, 0]
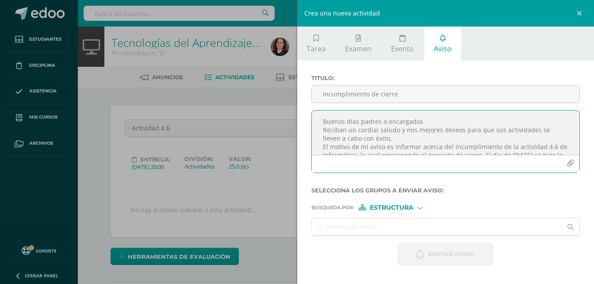
click at [357, 145] on textarea "Buenos días padres o encargados Reciban un cordial saludo y mis mejores deseos …" at bounding box center [446, 133] width 268 height 44
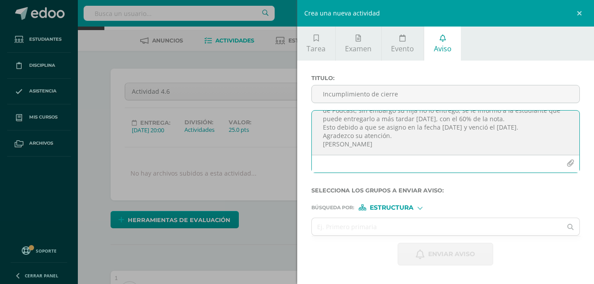
scroll to position [88, 0]
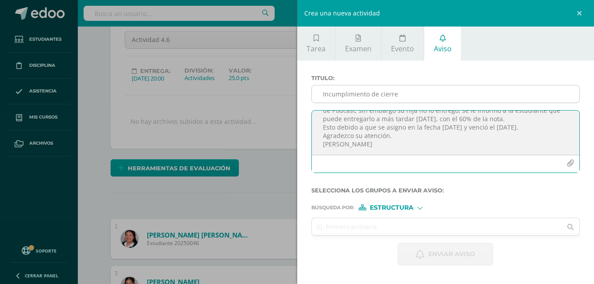
type textarea "Buenos días padres o encargados Reciban un cordial saludo y mis mejores deseos …"
click at [413, 98] on input "Incumplimiento de cierre" at bounding box center [446, 93] width 268 height 17
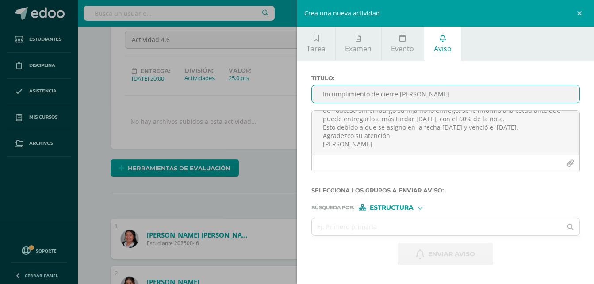
type input "Incumplimiento de cierre Luz Reyes"
click at [395, 207] on span "Estructura" at bounding box center [392, 207] width 44 height 5
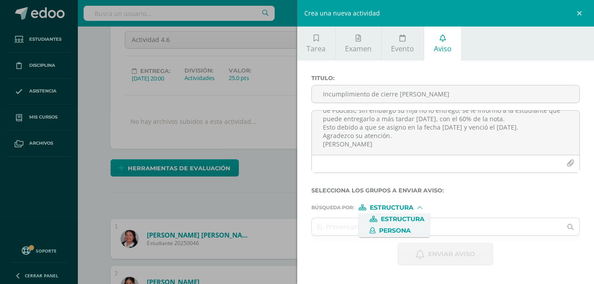
click at [394, 233] on span "Persona" at bounding box center [395, 230] width 32 height 5
click at [385, 228] on input "text" at bounding box center [437, 226] width 250 height 17
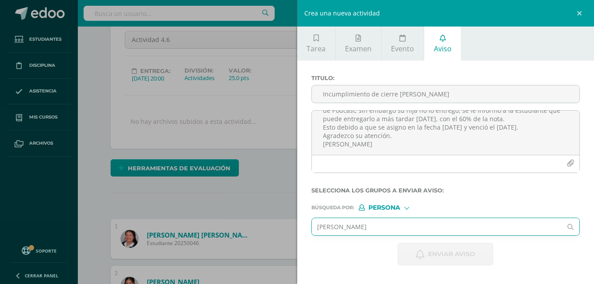
type input "Luz re"
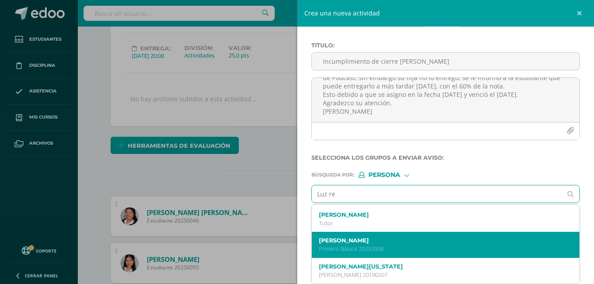
scroll to position [133, 0]
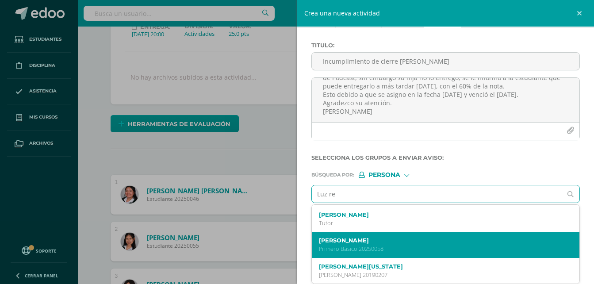
click at [394, 239] on label "Luz Marroquín Reyes" at bounding box center [440, 240] width 243 height 7
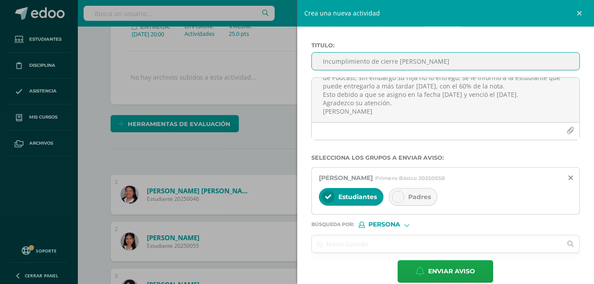
drag, startPoint x: 431, startPoint y: 59, endPoint x: 410, endPoint y: 59, distance: 21.2
click at [410, 59] on input "Incumplimiento de cierre Luz Reyes" at bounding box center [446, 61] width 268 height 17
type input "Incumplimiento de cierre Luz Marroquín Reyes"
click at [401, 195] on icon at bounding box center [398, 197] width 6 height 6
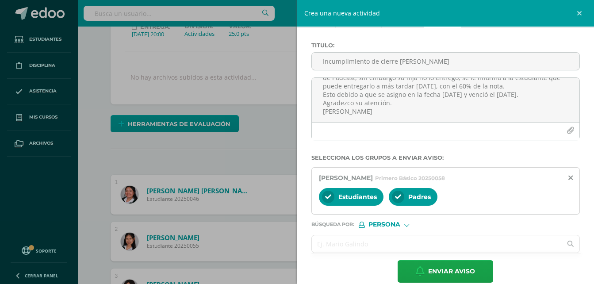
click at [344, 242] on input "text" at bounding box center [437, 243] width 250 height 17
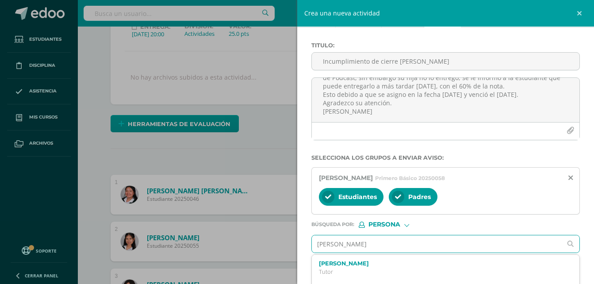
type input "Elida Del Cid"
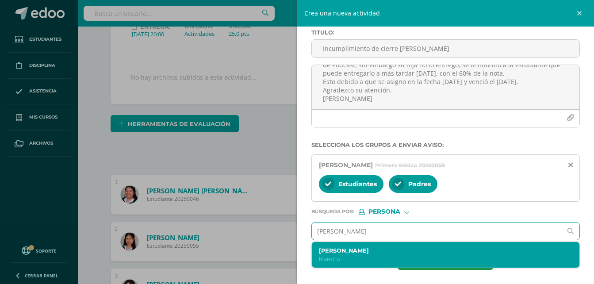
click at [368, 255] on p "Maestro" at bounding box center [440, 259] width 243 height 8
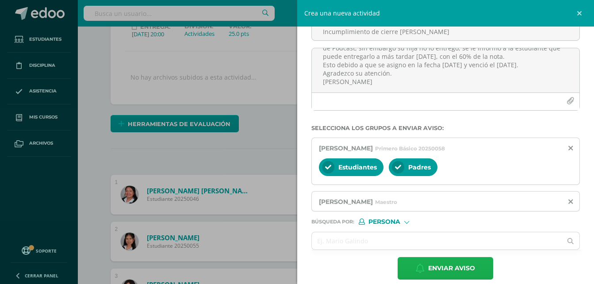
scroll to position [72, 0]
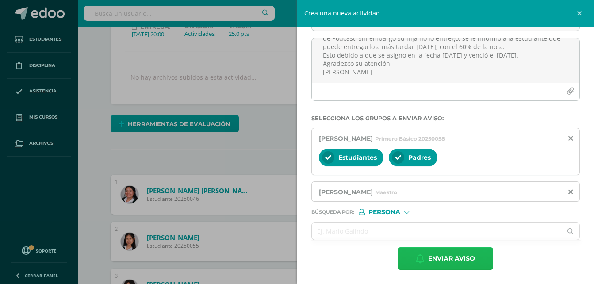
click at [448, 260] on span "Enviar aviso" at bounding box center [451, 259] width 47 height 22
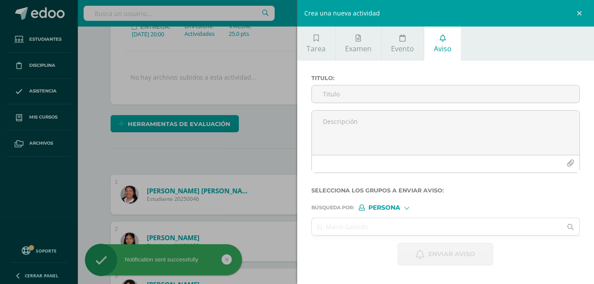
scroll to position [0, 0]
click at [584, 15] on link at bounding box center [580, 13] width 27 height 27
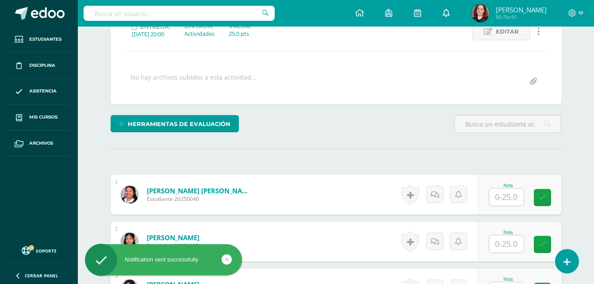
click at [450, 16] on icon at bounding box center [446, 13] width 7 height 8
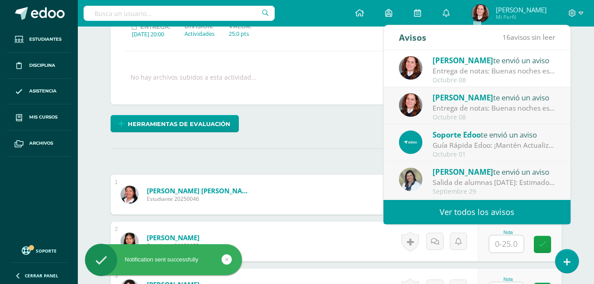
click at [473, 62] on div "Elida Del te envió un aviso" at bounding box center [493, 59] width 123 height 11
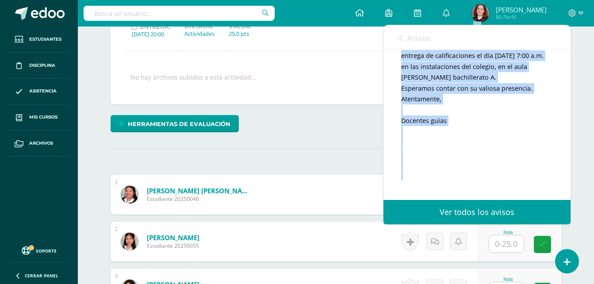
scroll to position [177, 0]
drag, startPoint x: 402, startPoint y: 142, endPoint x: 440, endPoint y: 118, distance: 44.8
click at [440, 118] on div "Buenas noches estimados padres de familia y encargados Reciban un cordial salud…" at bounding box center [477, 88] width 152 height 206
drag, startPoint x: 440, startPoint y: 118, endPoint x: 480, endPoint y: 13, distance: 112.5
click at [450, 13] on icon at bounding box center [446, 13] width 7 height 8
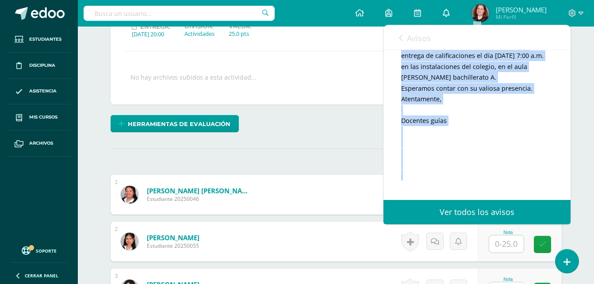
click at [460, 13] on link at bounding box center [446, 13] width 28 height 27
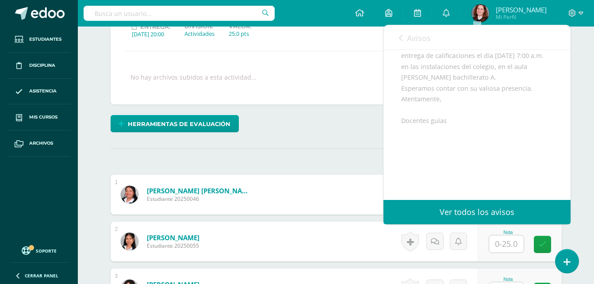
click at [397, 33] on div "Avisos 17 avisos sin leer Avisos" at bounding box center [476, 37] width 187 height 25
click at [402, 38] on icon at bounding box center [401, 37] width 4 height 7
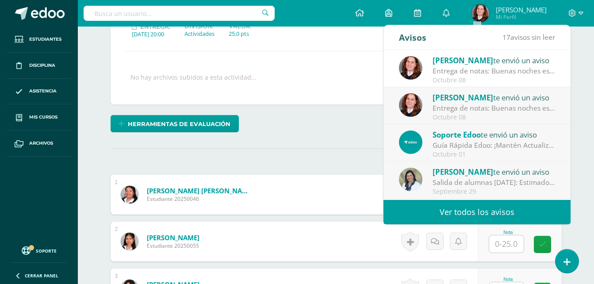
click at [464, 211] on link "Ver todos los avisos" at bounding box center [476, 212] width 187 height 24
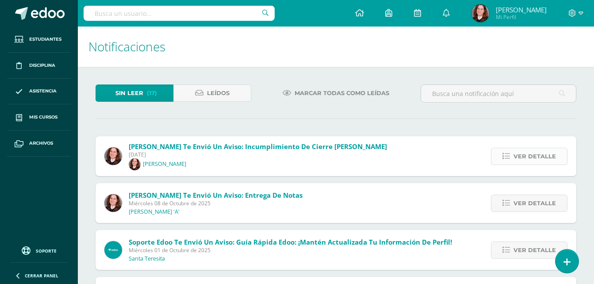
click at [515, 153] on span "Ver detalle" at bounding box center [534, 156] width 42 height 16
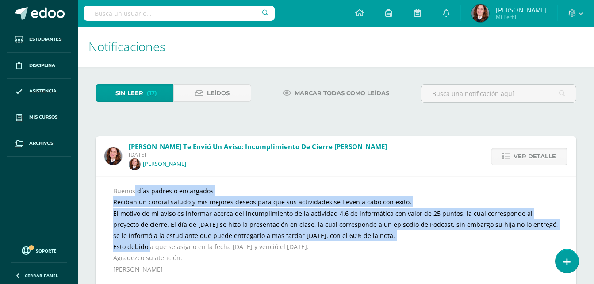
drag, startPoint x: 116, startPoint y: 192, endPoint x: 149, endPoint y: 243, distance: 61.1
click at [149, 243] on div "Buenos días padres o encargados Reciban un cordial saludo y mis mejores deseos …" at bounding box center [335, 235] width 445 height 100
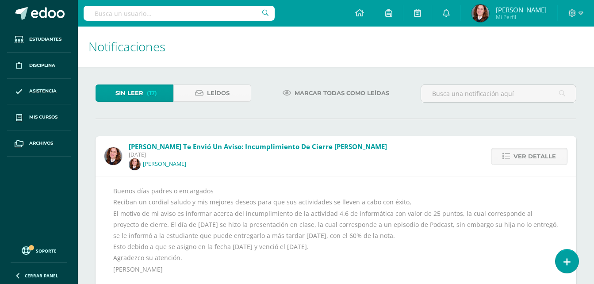
drag, startPoint x: 149, startPoint y: 243, endPoint x: 110, endPoint y: 189, distance: 66.8
click at [110, 189] on div "Buenos días padres o encargados Reciban un cordial saludo y mis mejores deseos …" at bounding box center [336, 235] width 481 height 119
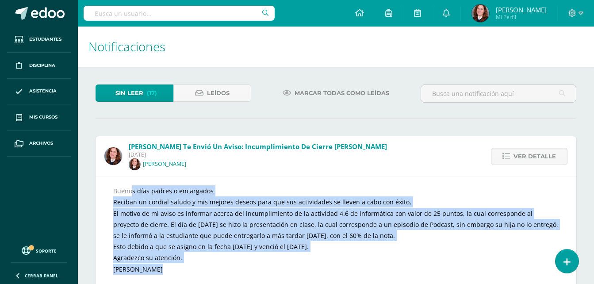
drag, startPoint x: 110, startPoint y: 189, endPoint x: 150, endPoint y: 271, distance: 91.0
click at [150, 271] on div "Buenos días padres o encargados Reciban un cordial saludo y mis mejores deseos …" at bounding box center [336, 235] width 481 height 119
copy div "Buenos días padres o encargados Reciban un cordial saludo y mis mejores deseos …"
click at [450, 15] on icon at bounding box center [446, 13] width 7 height 8
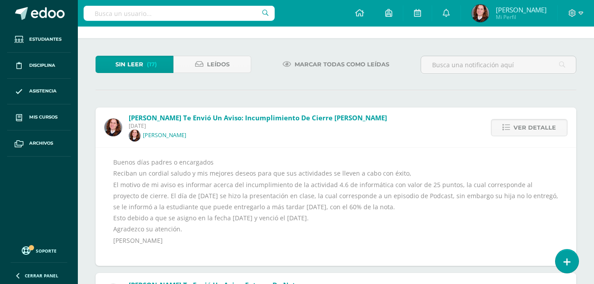
scroll to position [44, 0]
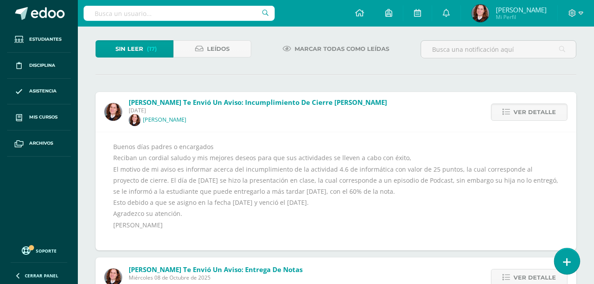
click at [569, 262] on icon at bounding box center [567, 262] width 8 height 10
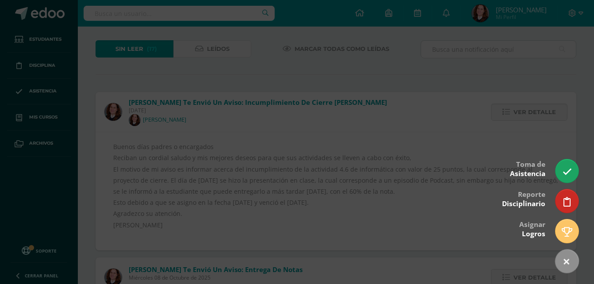
click at [426, 104] on div at bounding box center [297, 142] width 594 height 284
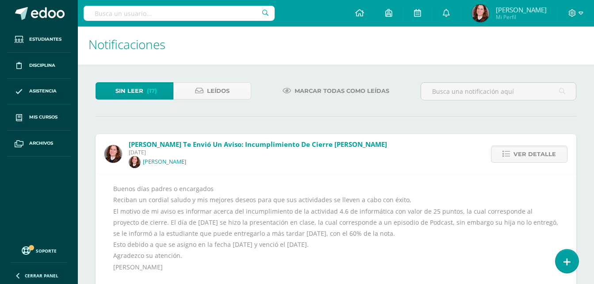
scroll to position [0, 0]
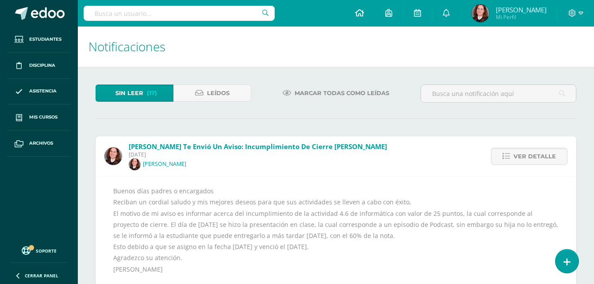
click at [375, 8] on link at bounding box center [359, 13] width 30 height 27
click at [375, 15] on link at bounding box center [359, 13] width 30 height 27
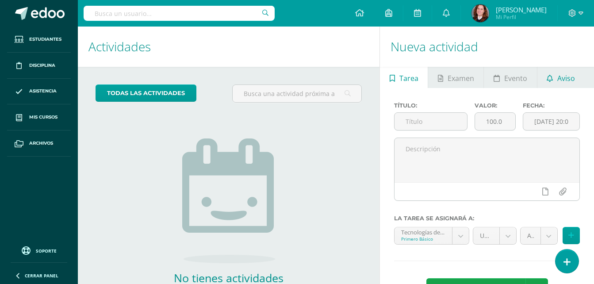
click at [550, 83] on link "Aviso" at bounding box center [560, 77] width 47 height 21
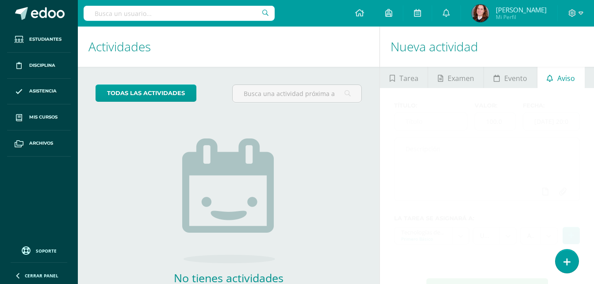
scroll to position [56, 0]
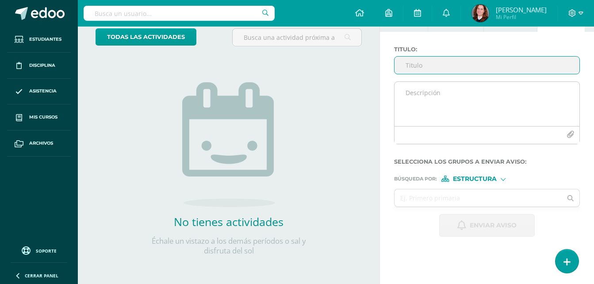
click at [436, 95] on textarea at bounding box center [486, 104] width 185 height 44
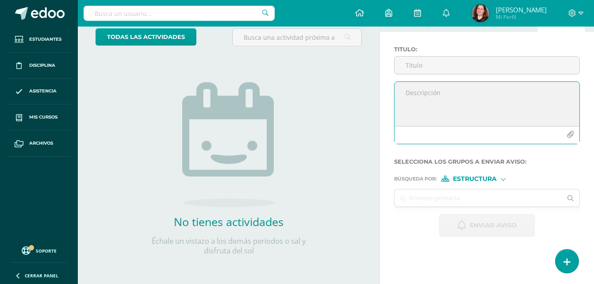
paste textarea "Buenos días padres o encargados Reciban un cordial saludo y mis mejores deseos …"
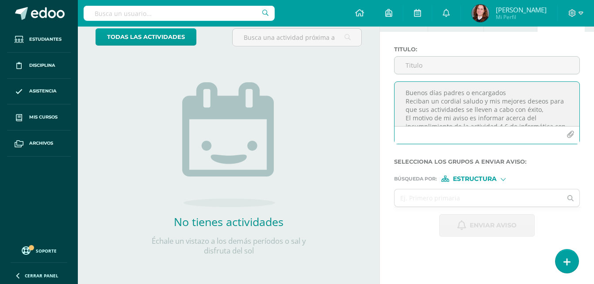
scroll to position [88, 0]
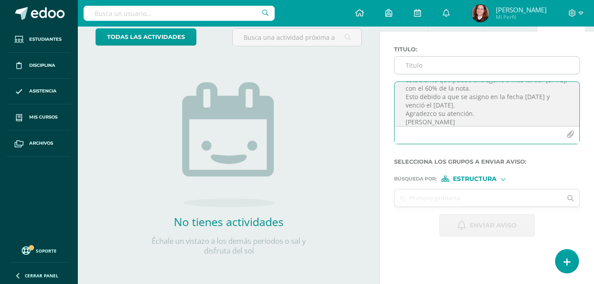
type textarea "Buenos días padres o encargados Reciban un cordial saludo y mis mejores deseos …"
click at [423, 72] on input "Titulo :" at bounding box center [486, 65] width 185 height 17
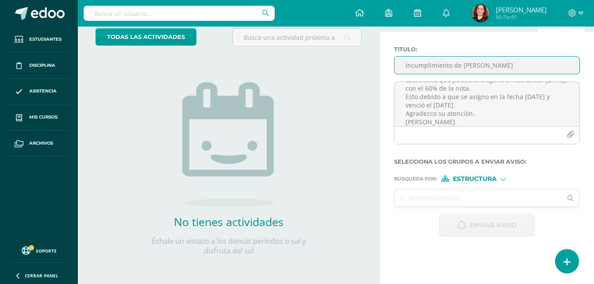
type input "Incumplimiento de Cierre Gabriela Velásquez"
click at [471, 181] on span "Estructura" at bounding box center [475, 178] width 44 height 5
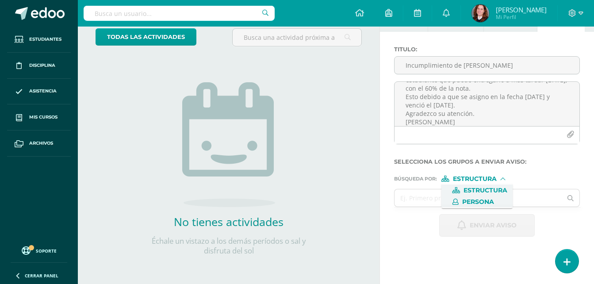
click at [471, 203] on span "Persona" at bounding box center [478, 201] width 32 height 5
click at [417, 197] on input "text" at bounding box center [477, 197] width 167 height 17
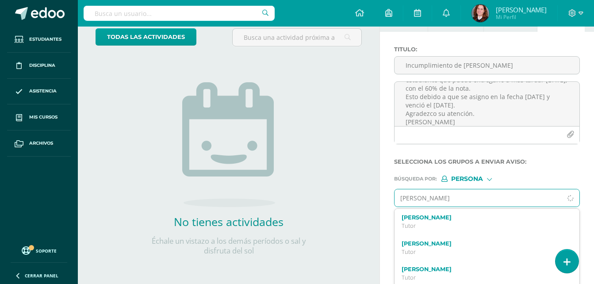
type input "Gabriela Nicté"
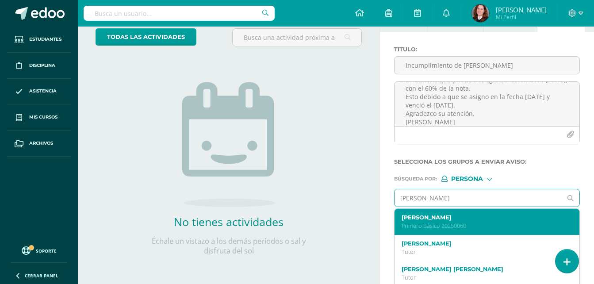
click at [465, 219] on label "Gabriela Nicté Velasquez Calderón" at bounding box center [484, 217] width 164 height 7
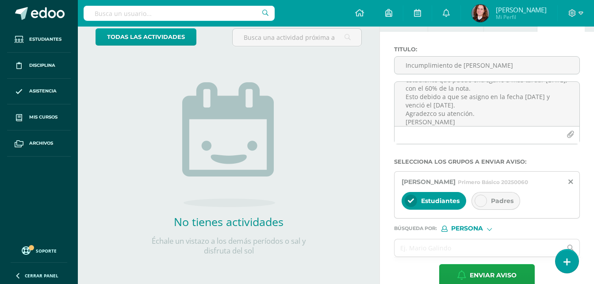
click at [478, 203] on div at bounding box center [480, 201] width 12 height 12
click at [453, 256] on input "text" at bounding box center [477, 247] width 167 height 17
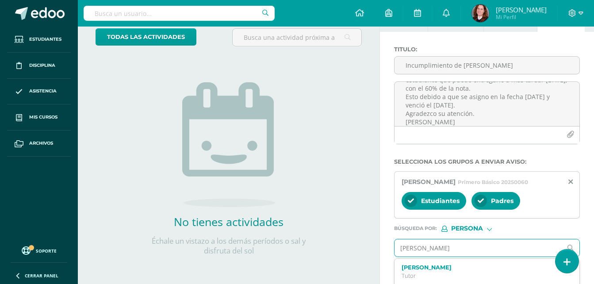
type input "Elida Del Cid"
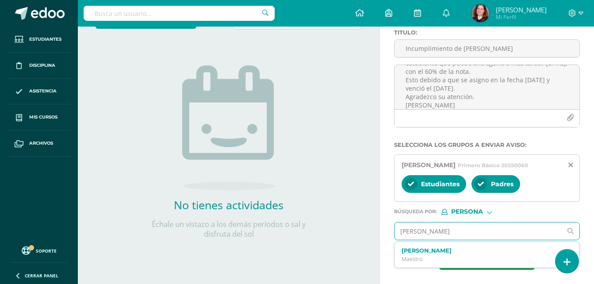
scroll to position [81, 0]
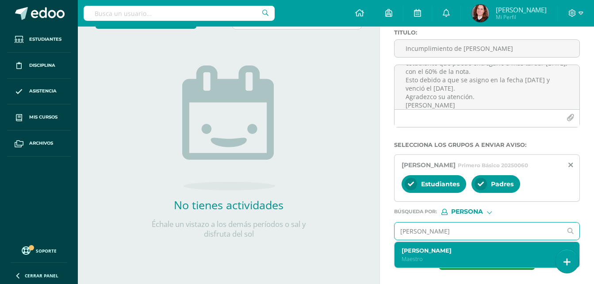
click at [440, 247] on label "Elida Del Cid" at bounding box center [484, 250] width 164 height 7
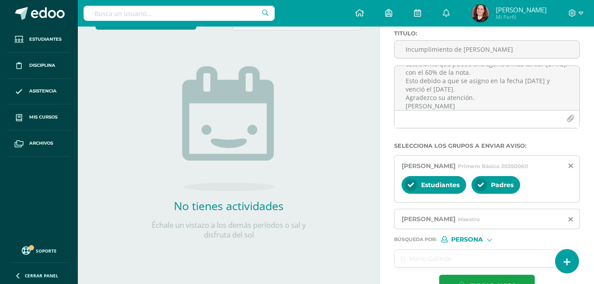
scroll to position [108, 0]
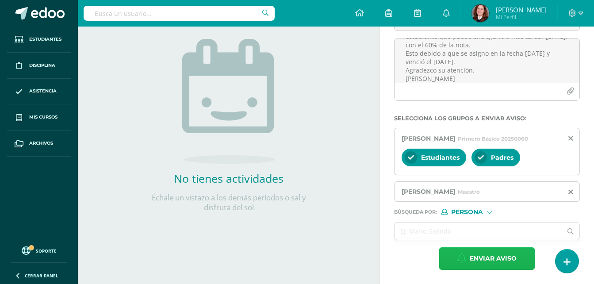
click at [480, 256] on span "Enviar aviso" at bounding box center [493, 259] width 47 height 22
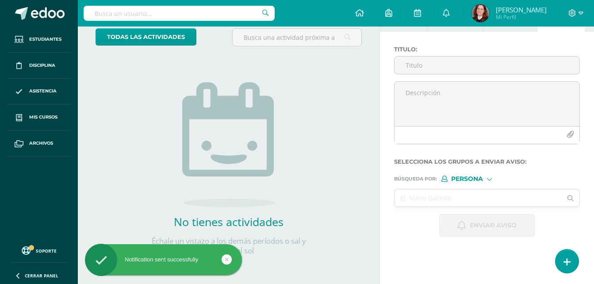
scroll to position [0, 0]
click at [419, 68] on input "Titulo :" at bounding box center [486, 65] width 185 height 17
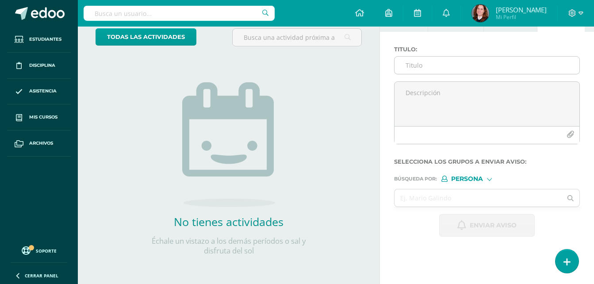
click at [444, 69] on input "Titulo :" at bounding box center [486, 65] width 185 height 17
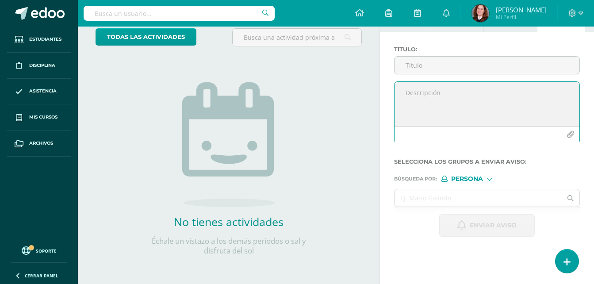
click at [436, 107] on textarea at bounding box center [486, 104] width 185 height 44
paste textarea "Buenos días padres o encargados Reciban un cordial saludo y mis mejores deseos …"
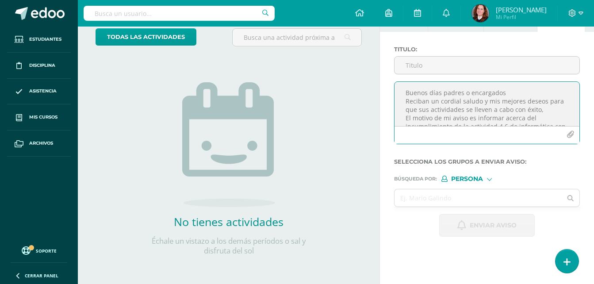
scroll to position [88, 0]
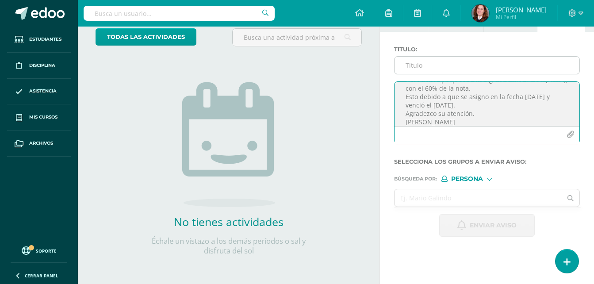
type textarea "Buenos días padres o encargados Reciban un cordial saludo y mis mejores deseos …"
click at [423, 66] on input "Titulo :" at bounding box center [486, 65] width 185 height 17
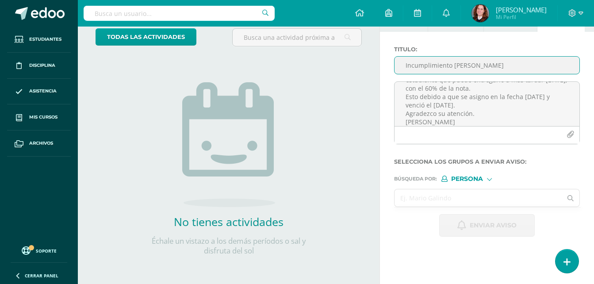
type input "Incumplimiento Fátima Canel"
click at [454, 193] on input "text" at bounding box center [477, 197] width 167 height 17
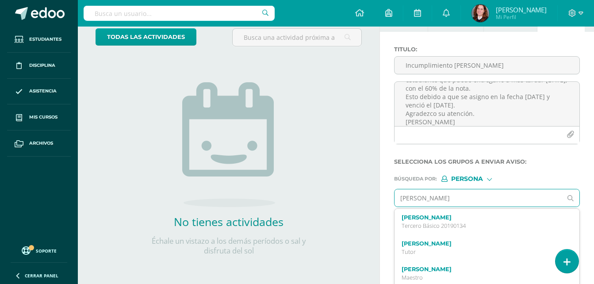
type input "Fatima Canel"
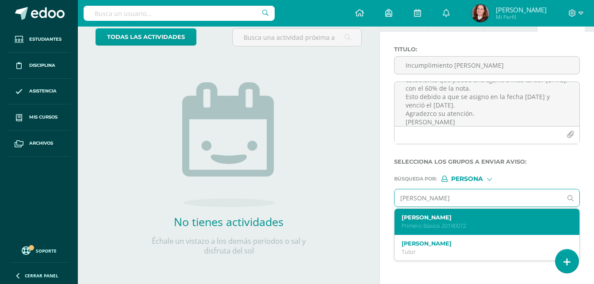
click at [482, 221] on div "Fátima Naíma Canel Castañeda Primero Básico 20190072" at bounding box center [484, 221] width 164 height 15
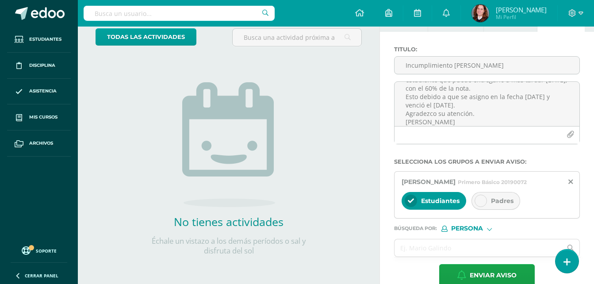
click at [485, 207] on div at bounding box center [480, 201] width 12 height 12
click at [463, 256] on input "text" at bounding box center [477, 247] width 167 height 17
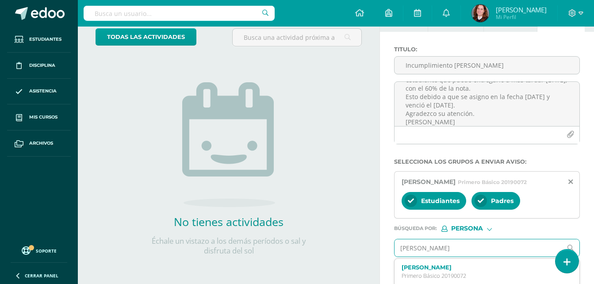
type input "Elida Del Cid"
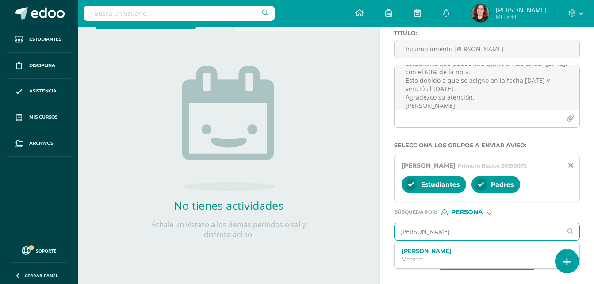
scroll to position [81, 0]
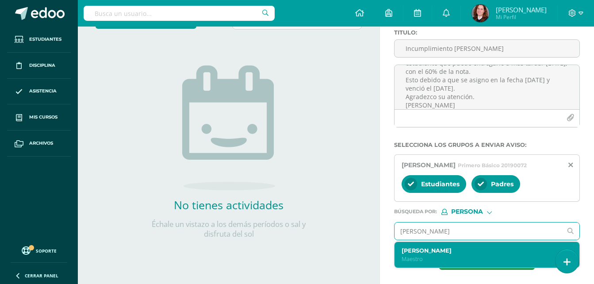
click at [449, 262] on p "Maestro" at bounding box center [484, 259] width 164 height 8
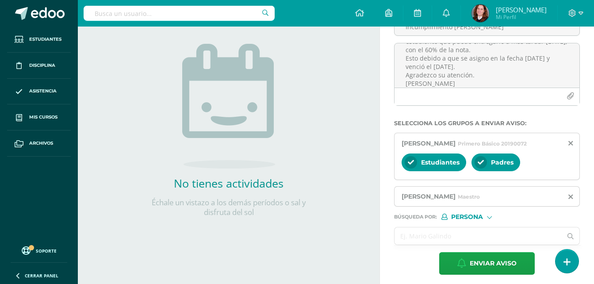
scroll to position [108, 0]
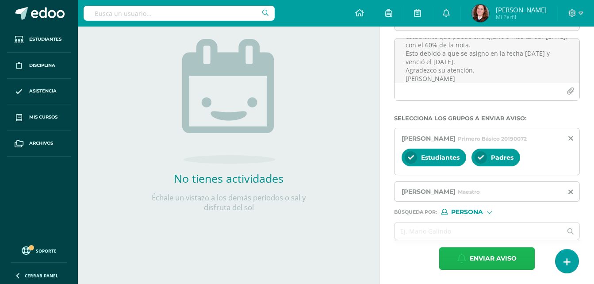
click at [467, 259] on button "Enviar aviso" at bounding box center [487, 258] width 96 height 23
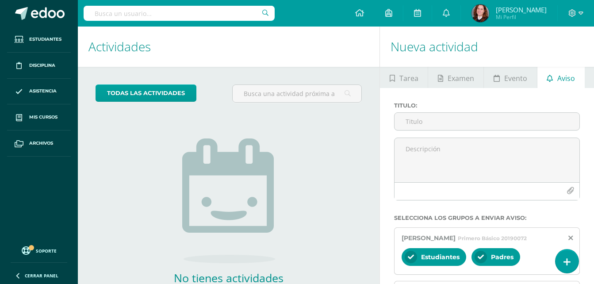
scroll to position [0, 0]
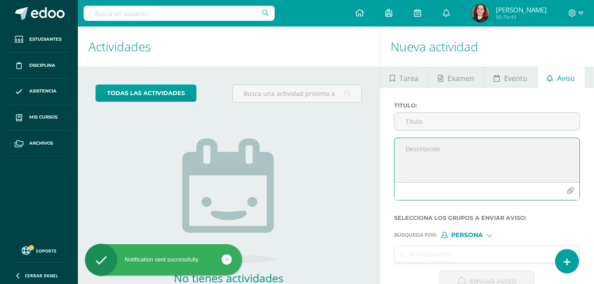
click at [448, 156] on textarea at bounding box center [486, 160] width 185 height 44
paste textarea "Buenos días padres o encargados Reciban un cordial saludo y mis mejores deseos …"
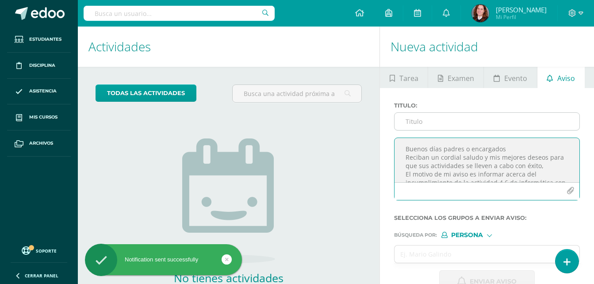
scroll to position [88, 0]
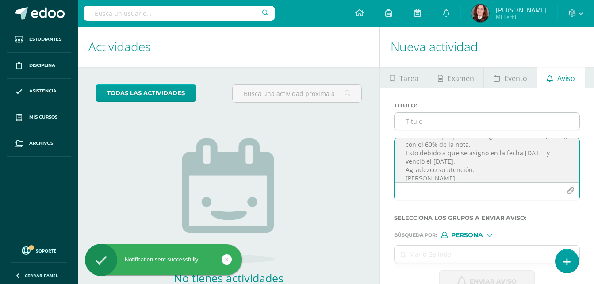
type textarea "Buenos días padres o encargados Reciban un cordial saludo y mis mejores deseos …"
click at [424, 122] on input "Titulo :" at bounding box center [486, 121] width 185 height 17
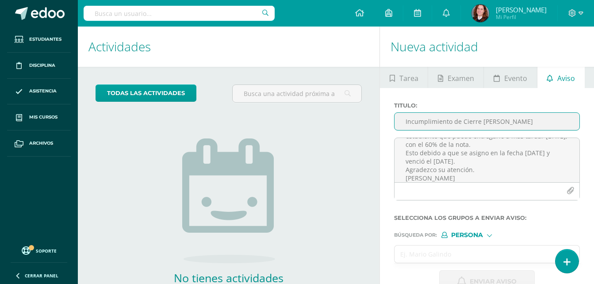
type input "Incumplimiento de Cierre Kristen Barrios"
click at [437, 250] on input "text" at bounding box center [477, 253] width 167 height 17
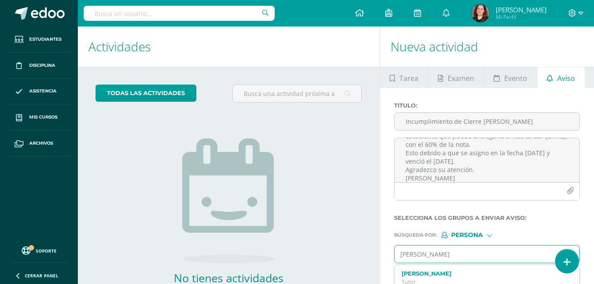
type input "[PERSON_NAME]"
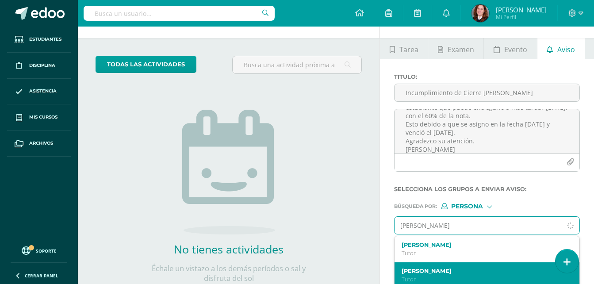
scroll to position [44, 0]
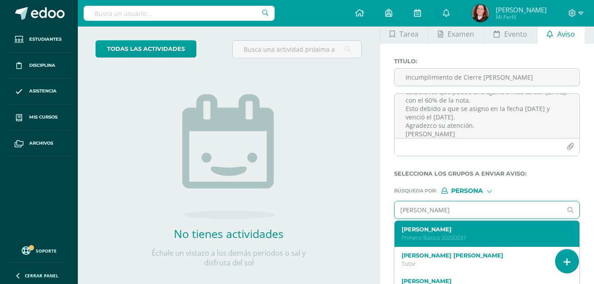
click at [497, 228] on label "Kristen Camila Barrios Hori" at bounding box center [484, 229] width 164 height 7
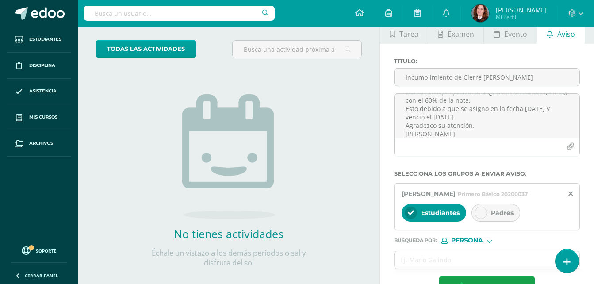
click at [485, 210] on div at bounding box center [480, 213] width 12 height 12
click at [464, 265] on input "text" at bounding box center [477, 259] width 167 height 17
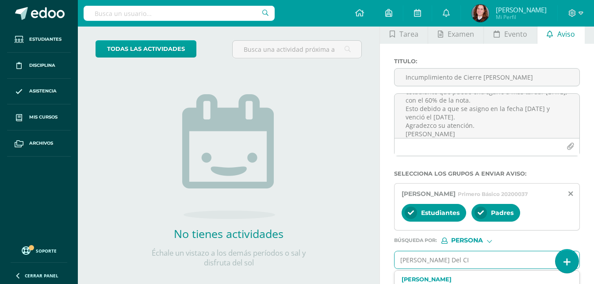
type input "Elida Del CId"
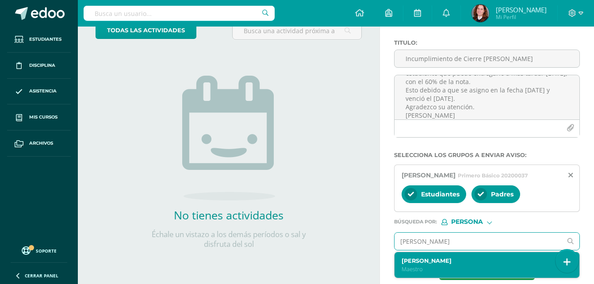
scroll to position [73, 0]
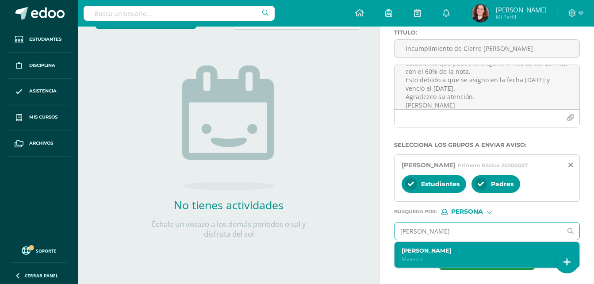
click at [450, 251] on label "[PERSON_NAME]" at bounding box center [484, 250] width 164 height 7
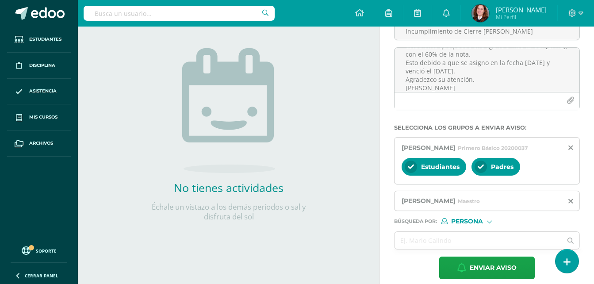
scroll to position [99, 0]
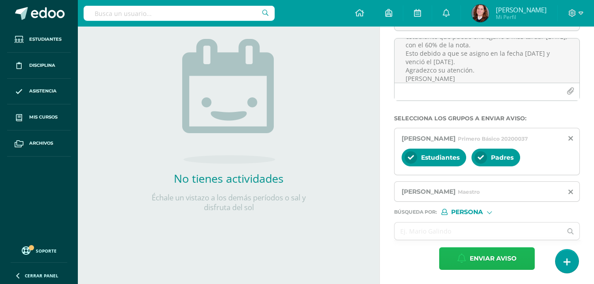
click at [497, 252] on span "Enviar aviso" at bounding box center [493, 259] width 47 height 22
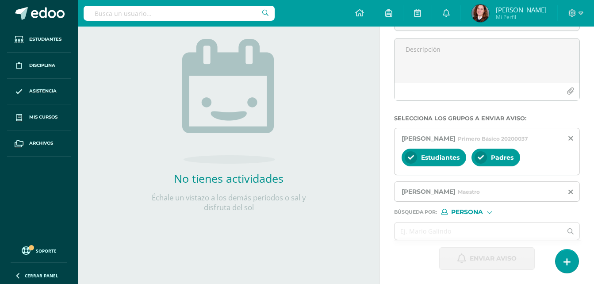
scroll to position [56, 0]
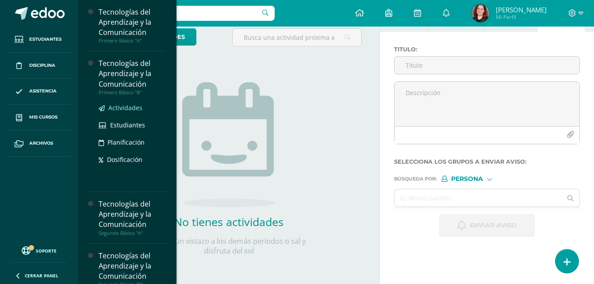
click at [122, 109] on span "Actividades" at bounding box center [125, 107] width 34 height 8
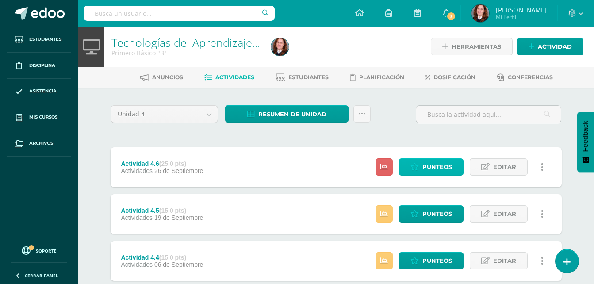
click at [421, 166] on link "Punteos" at bounding box center [431, 166] width 65 height 17
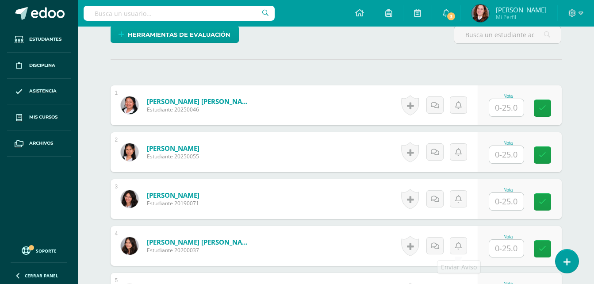
scroll to position [222, 0]
click at [508, 114] on input "text" at bounding box center [506, 107] width 34 height 17
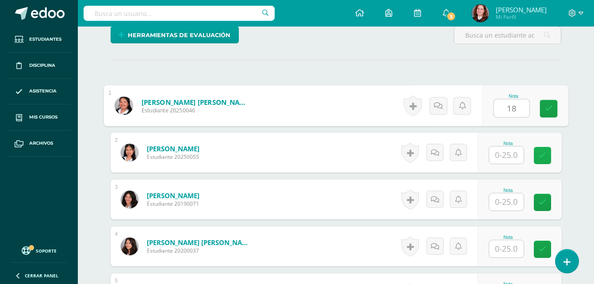
type input "18"
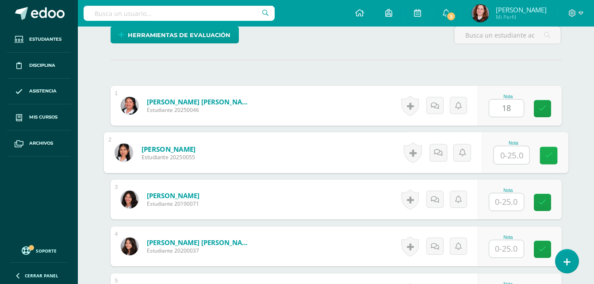
scroll to position [222, 0]
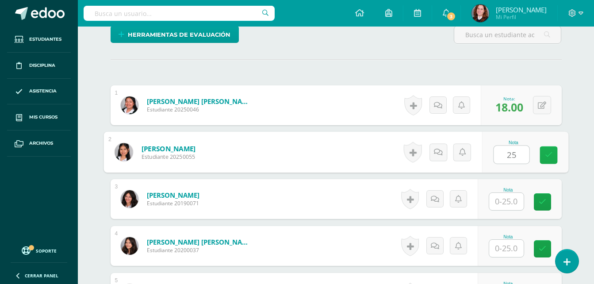
type input "25"
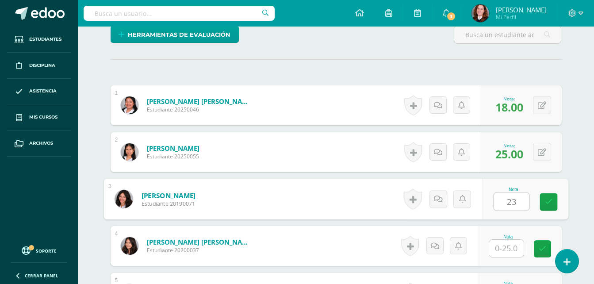
type input "23"
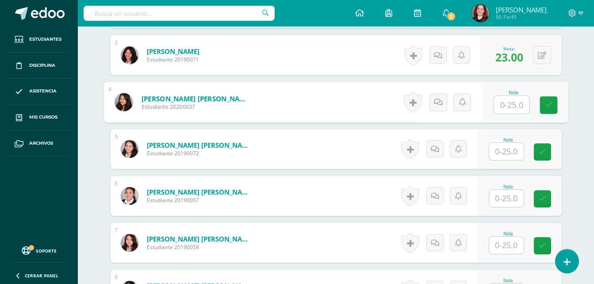
scroll to position [357, 0]
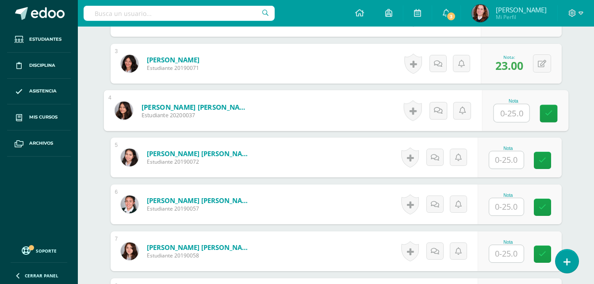
click at [511, 210] on input "text" at bounding box center [506, 206] width 34 height 17
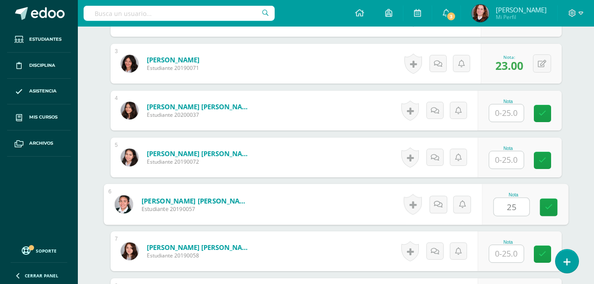
type input "25"
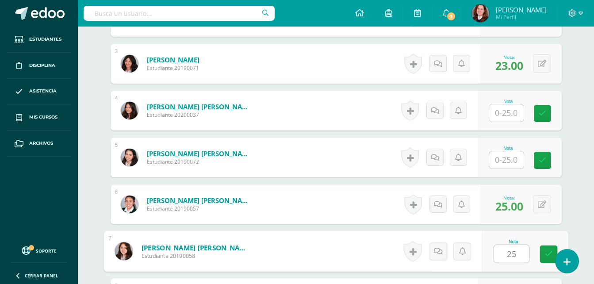
type input "25"
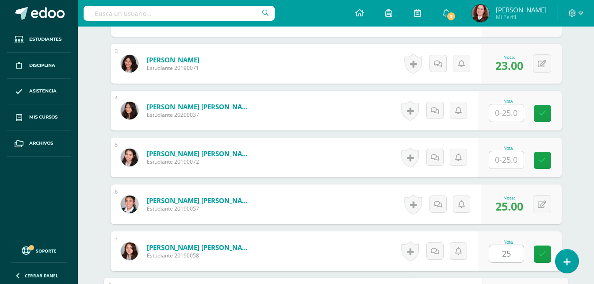
scroll to position [516, 0]
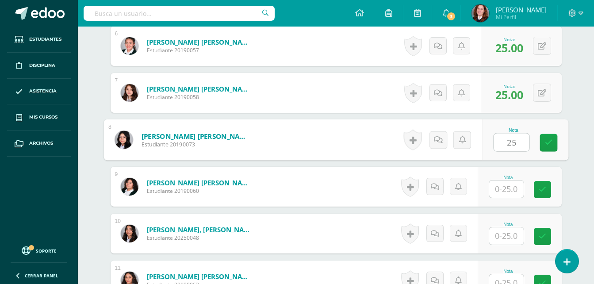
type input "25"
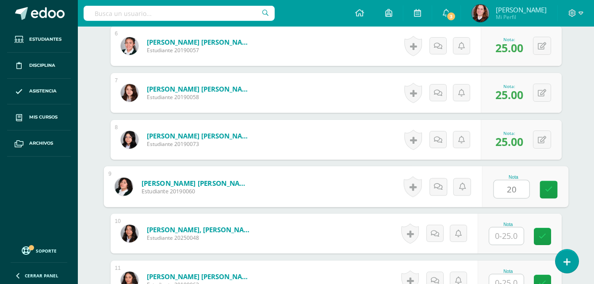
type input "20"
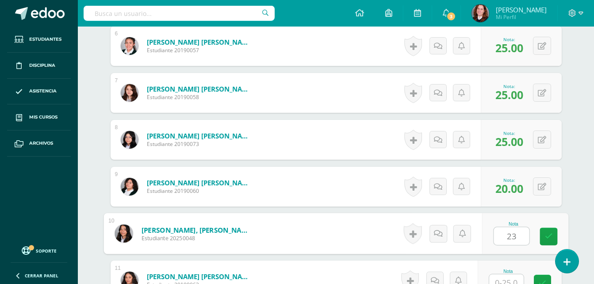
type input "23"
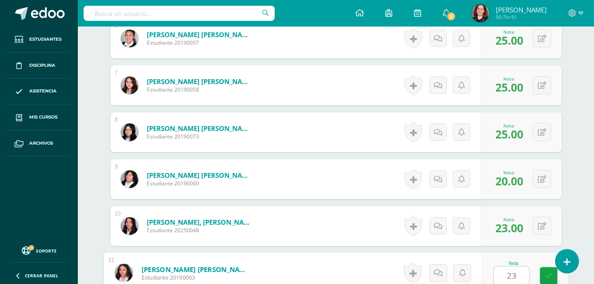
type input "23"
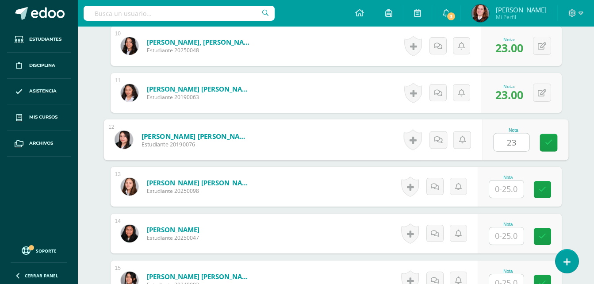
type input "23"
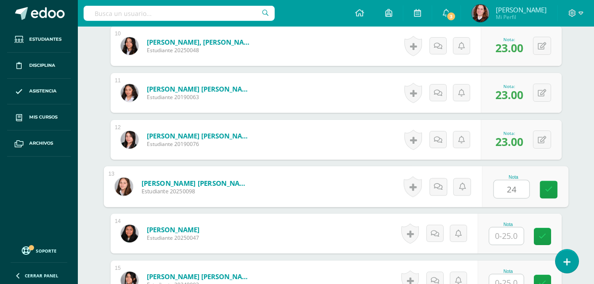
type input "24"
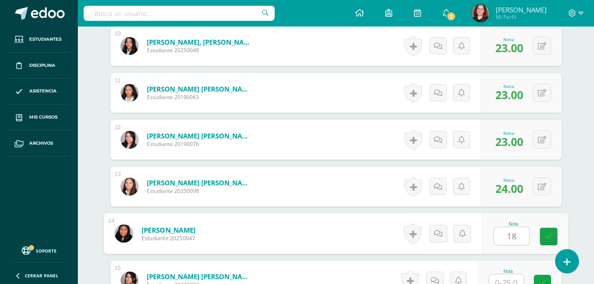
type input "18"
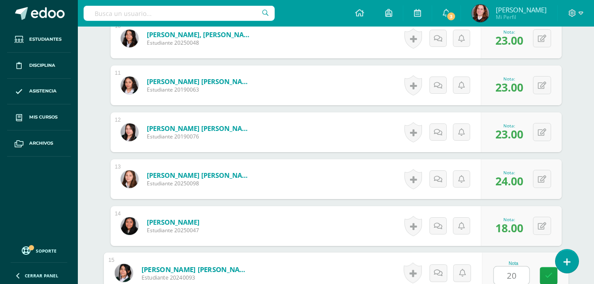
type input "20"
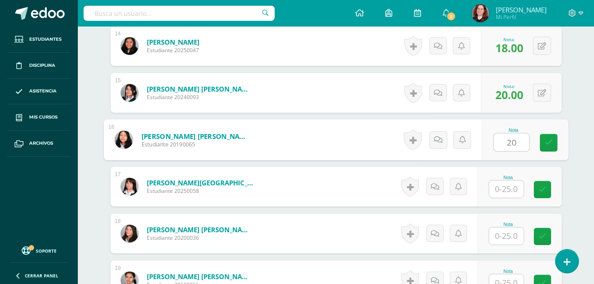
type input "20"
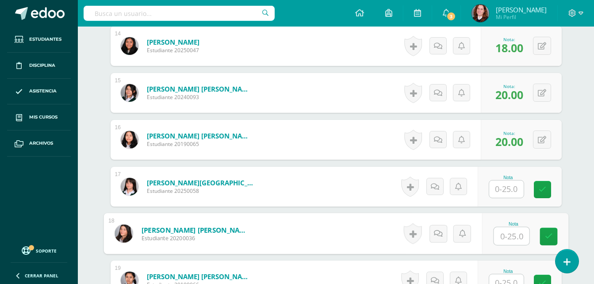
click at [509, 233] on input "text" at bounding box center [511, 236] width 35 height 18
type input "25"
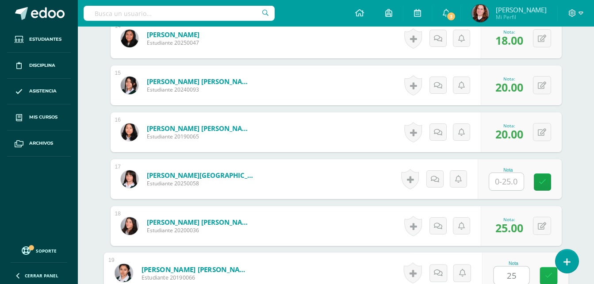
type input "25"
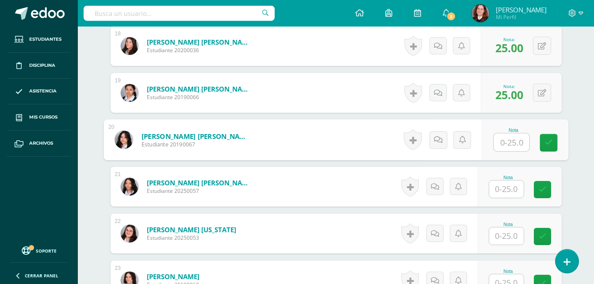
type input "5"
type input "25"
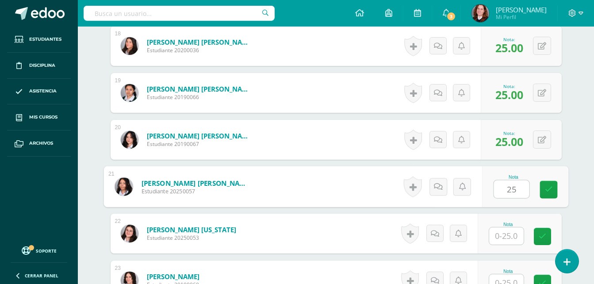
type input "25"
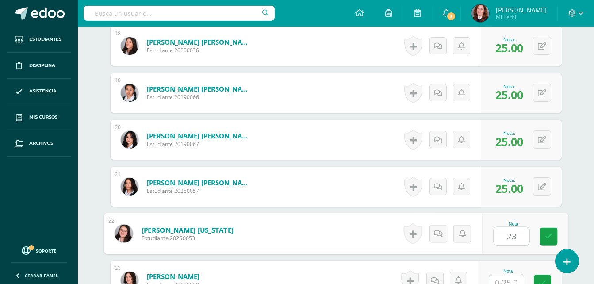
type input "23"
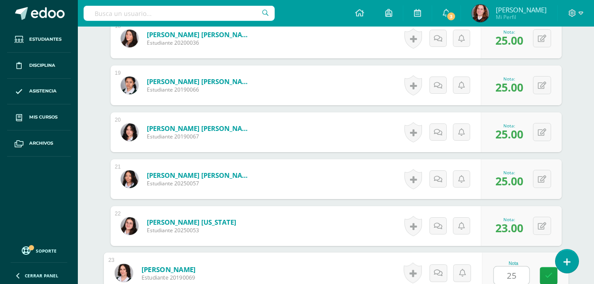
type input "25"
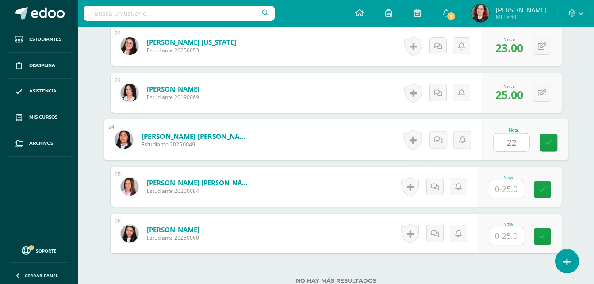
type input "22"
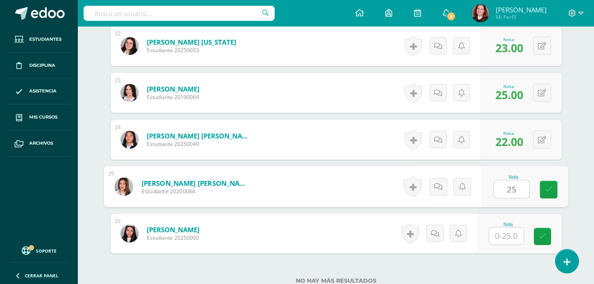
type input "25"
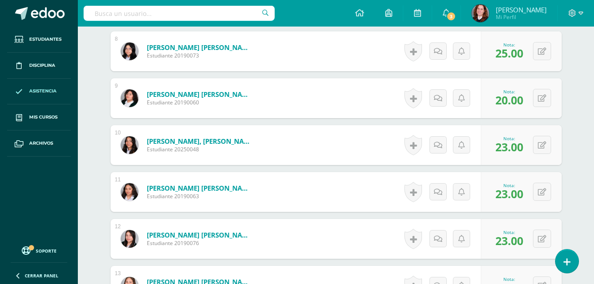
scroll to position [602, 0]
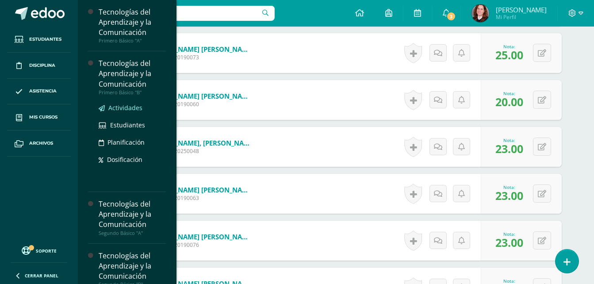
click at [130, 103] on link "Actividades" at bounding box center [132, 108] width 67 height 10
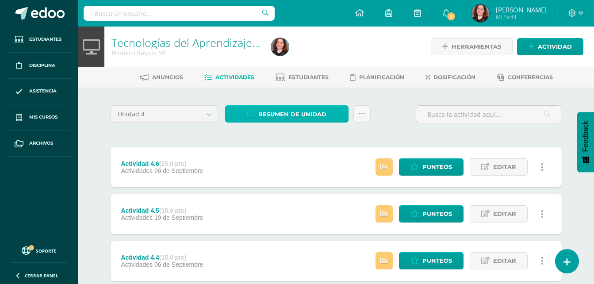
click at [291, 112] on span "Resumen de unidad" at bounding box center [292, 114] width 68 height 16
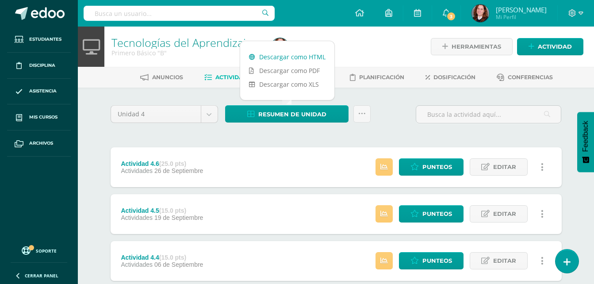
click at [294, 58] on link "Descargar como HTML" at bounding box center [287, 57] width 94 height 14
click at [366, 47] on div at bounding box center [349, 47] width 163 height 40
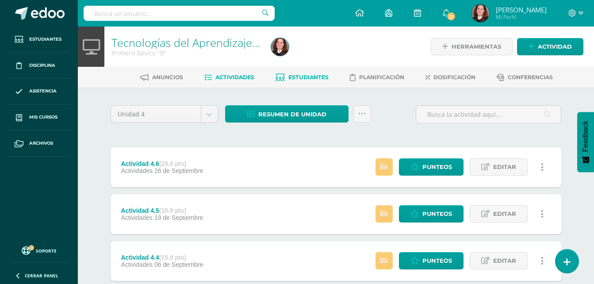
click at [318, 75] on span "Estudiantes" at bounding box center [308, 77] width 40 height 7
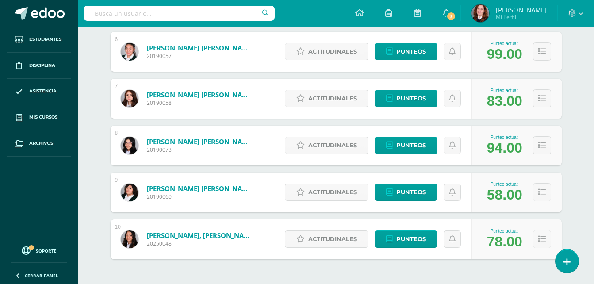
scroll to position [398, 0]
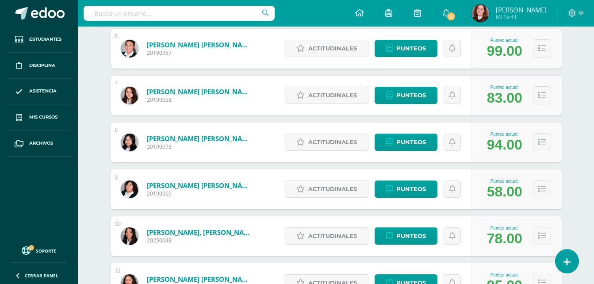
click at [130, 193] on img at bounding box center [130, 189] width 18 height 18
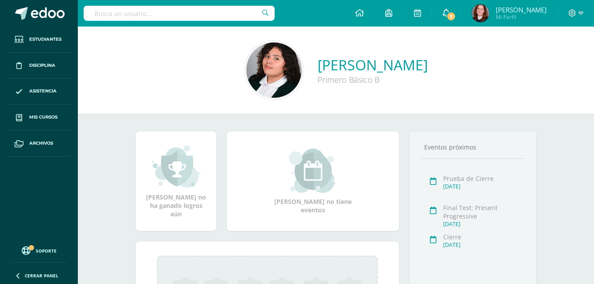
click at [460, 8] on link "3" at bounding box center [446, 13] width 28 height 27
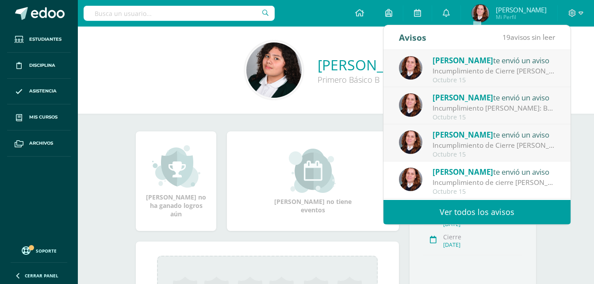
click at [459, 63] on span "[PERSON_NAME]" at bounding box center [462, 60] width 61 height 10
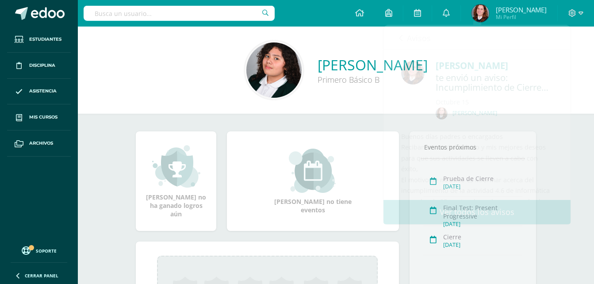
click at [291, 219] on div "[PERSON_NAME] no tiene eventos" at bounding box center [312, 180] width 179 height 99
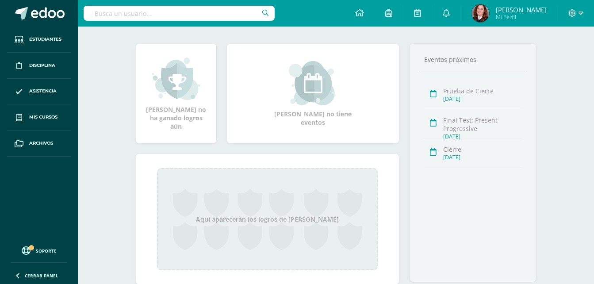
scroll to position [88, 0]
